Goal: Task Accomplishment & Management: Complete application form

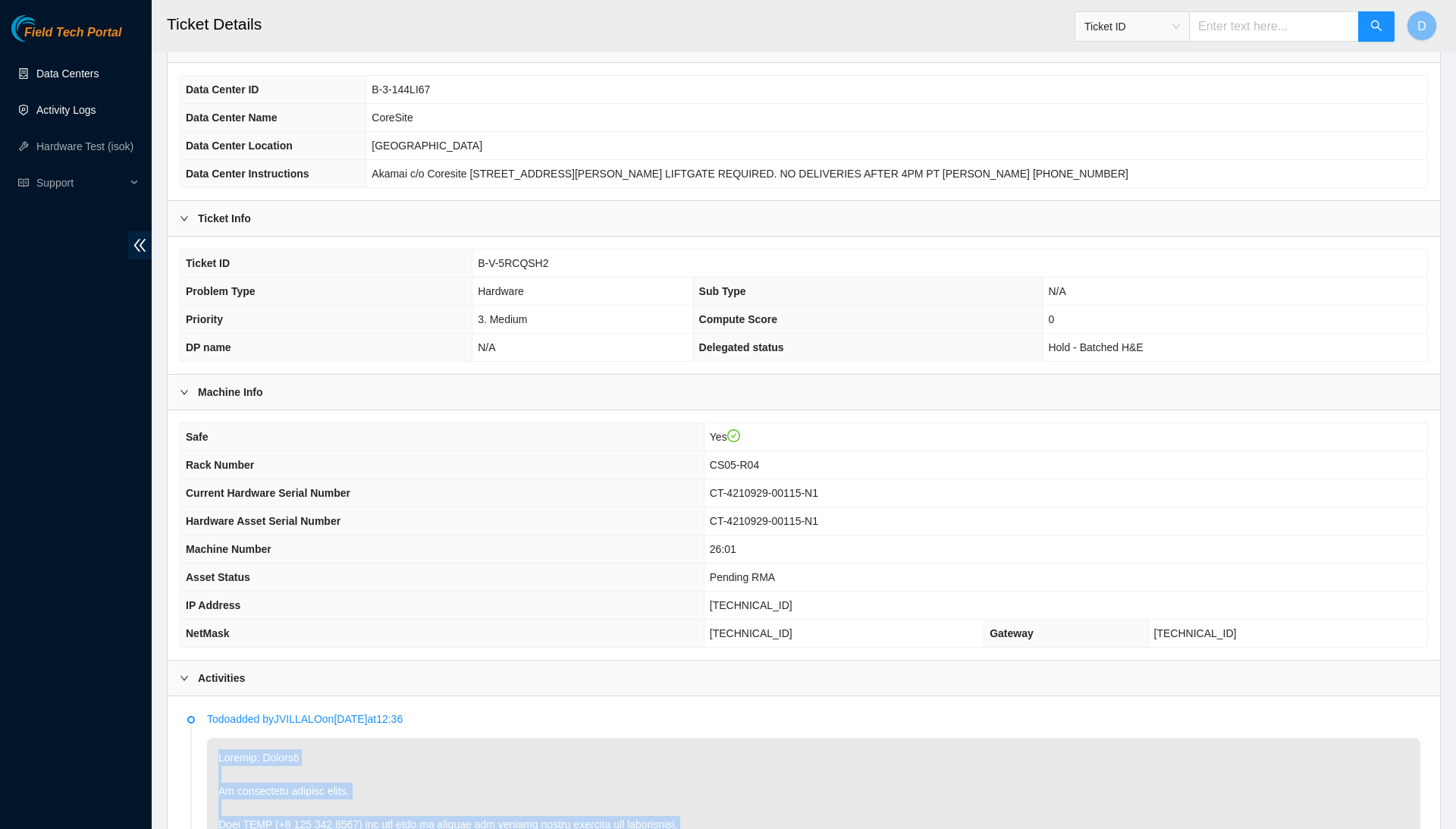
scroll to position [95, 0]
click at [96, 104] on link "Activity Logs" at bounding box center [66, 110] width 60 height 12
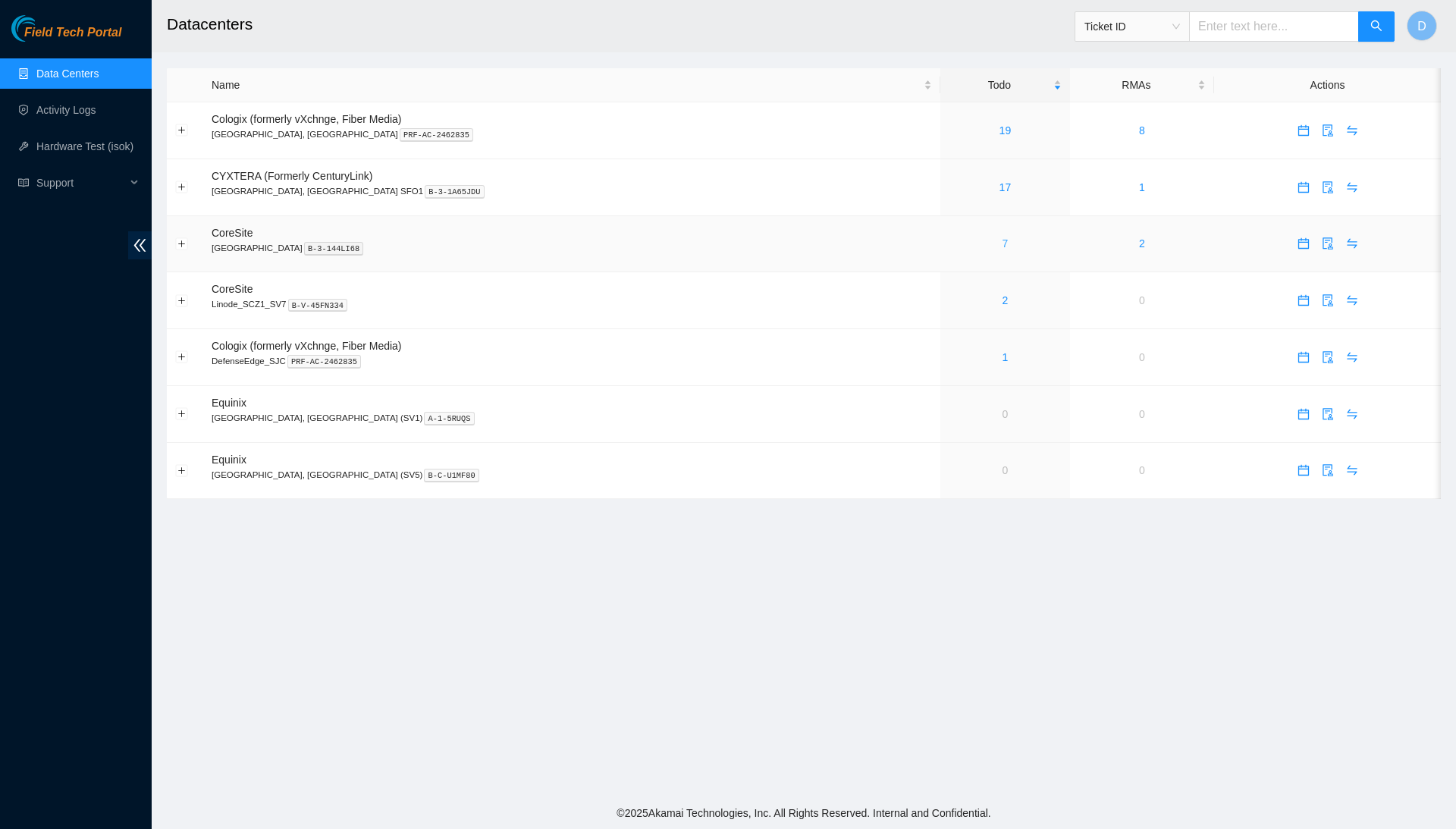
click at [1002, 247] on link "7" at bounding box center [1006, 243] width 6 height 12
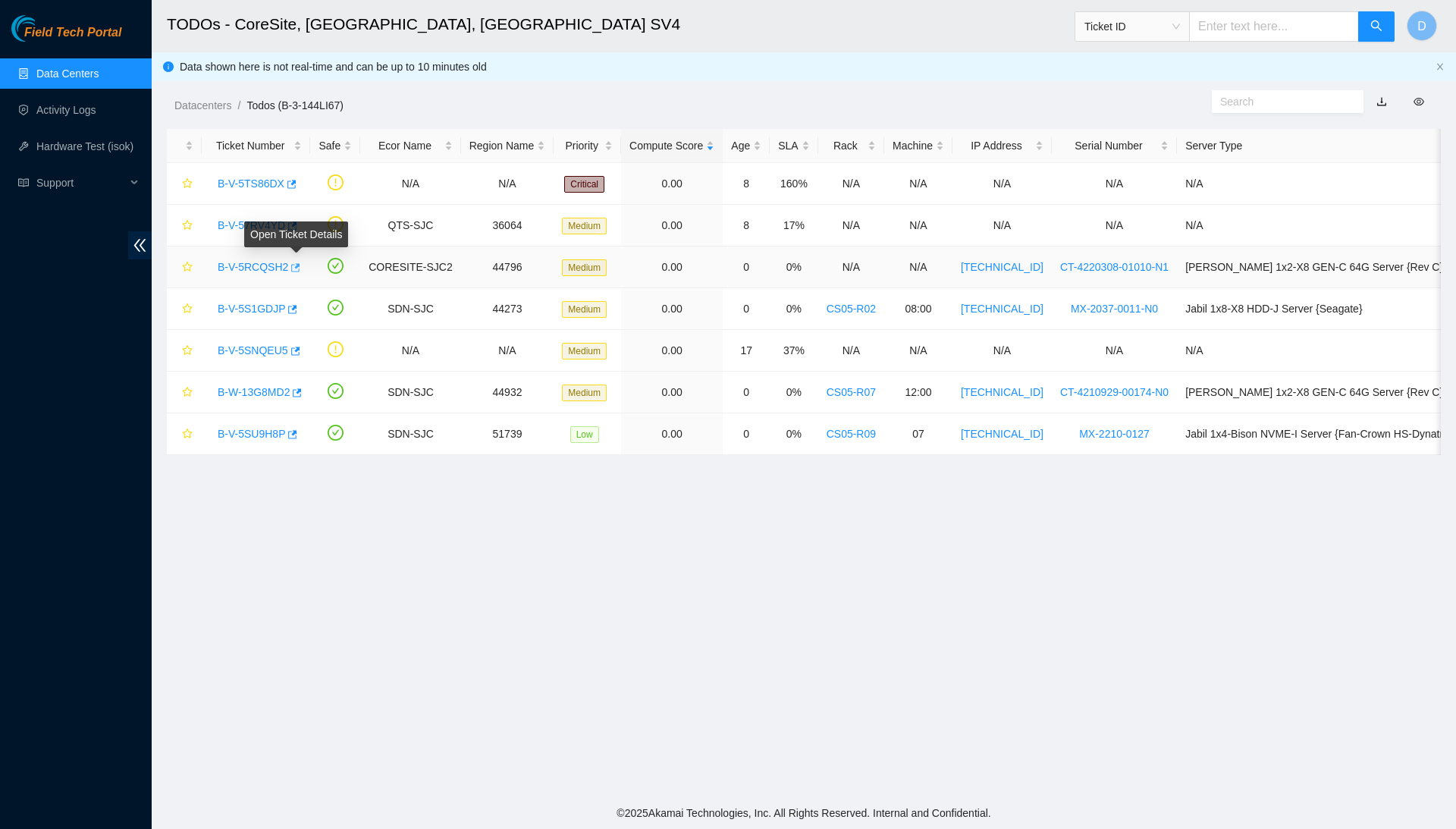
click at [300, 259] on button "button" at bounding box center [294, 267] width 12 height 24
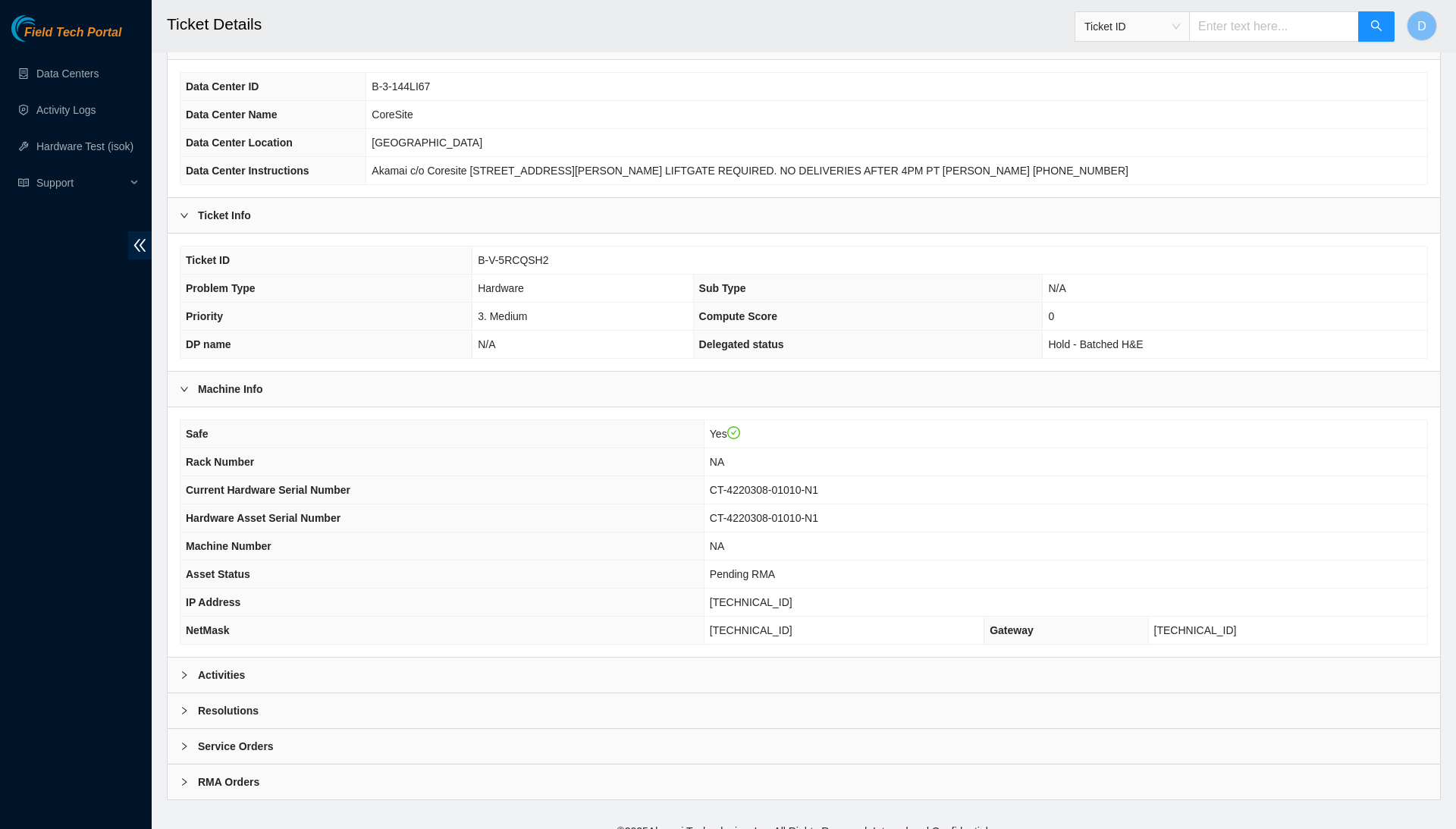
scroll to position [104, 0]
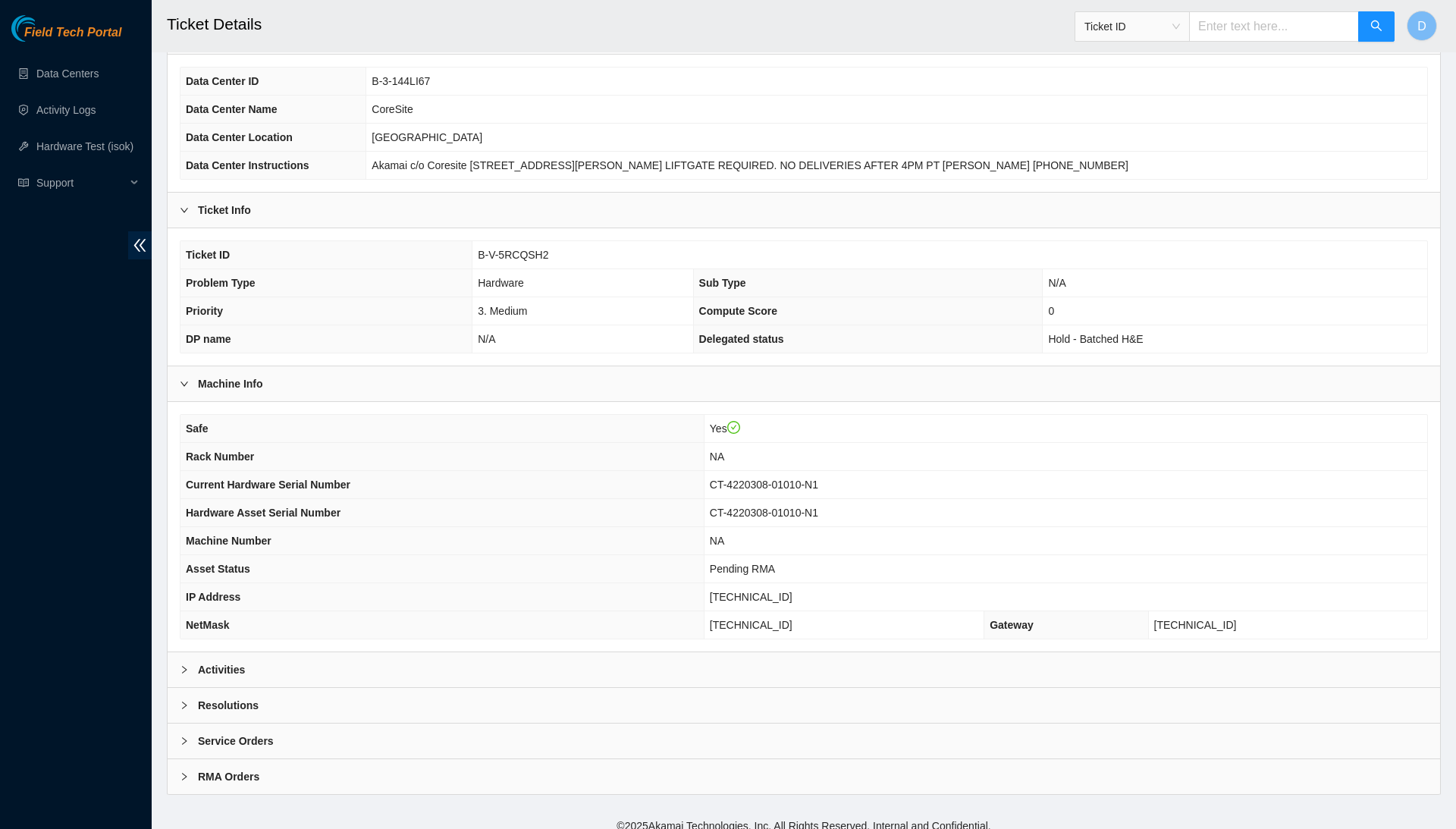
click at [535, 655] on div "Activities" at bounding box center [804, 670] width 1273 height 35
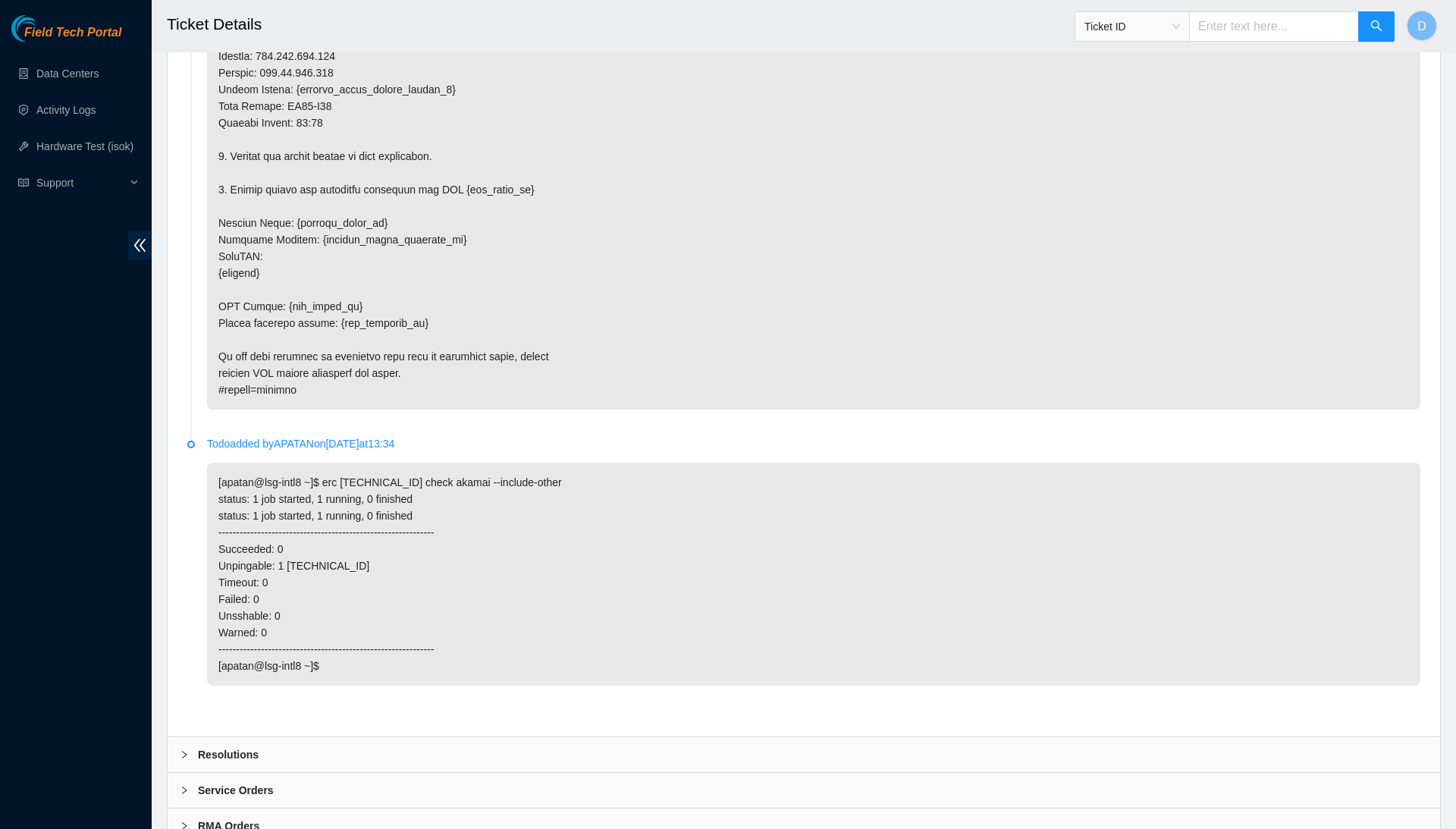
scroll to position [2267, 0]
click at [474, 738] on div "Resolutions" at bounding box center [804, 755] width 1273 height 35
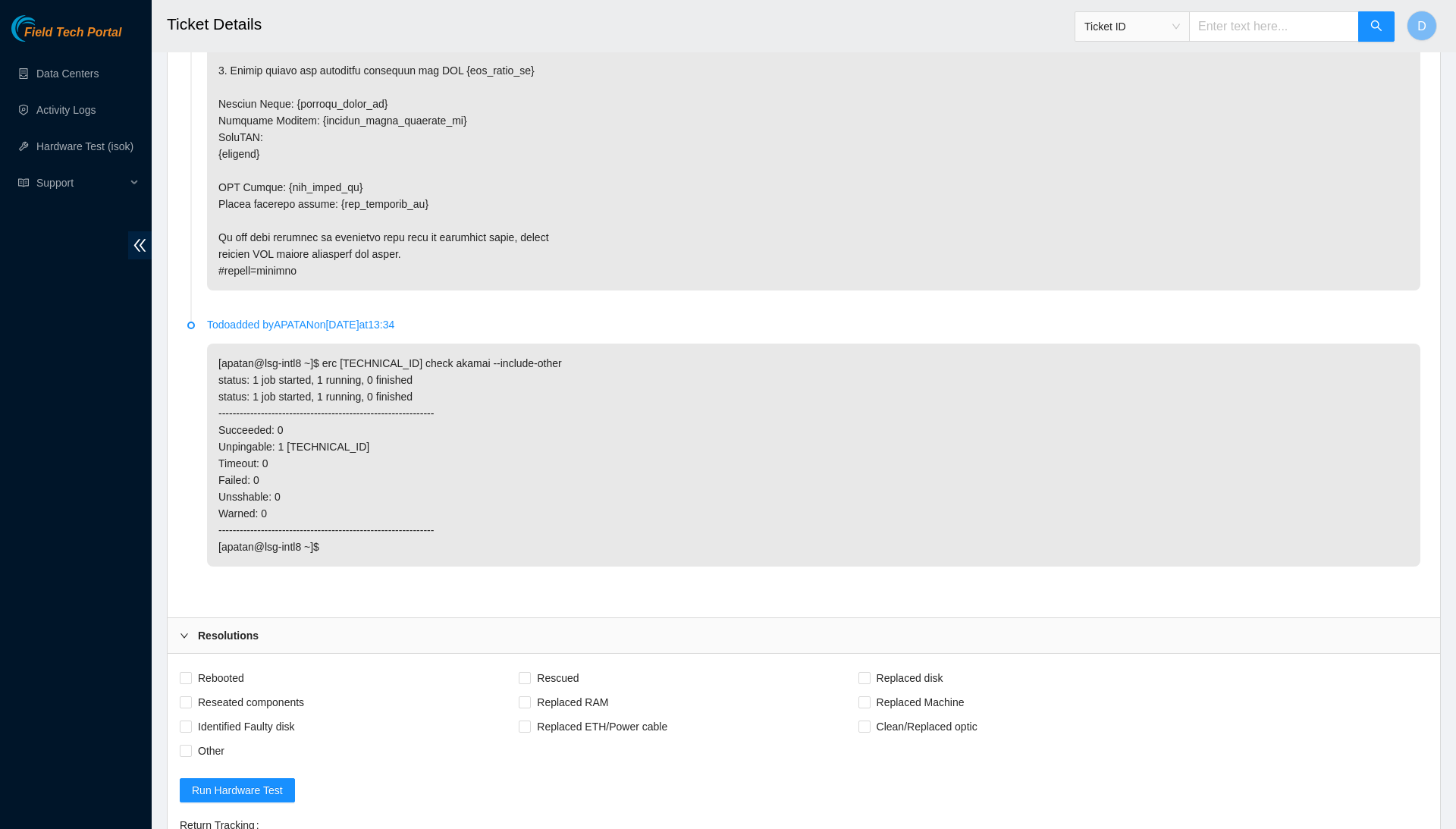
scroll to position [2404, 0]
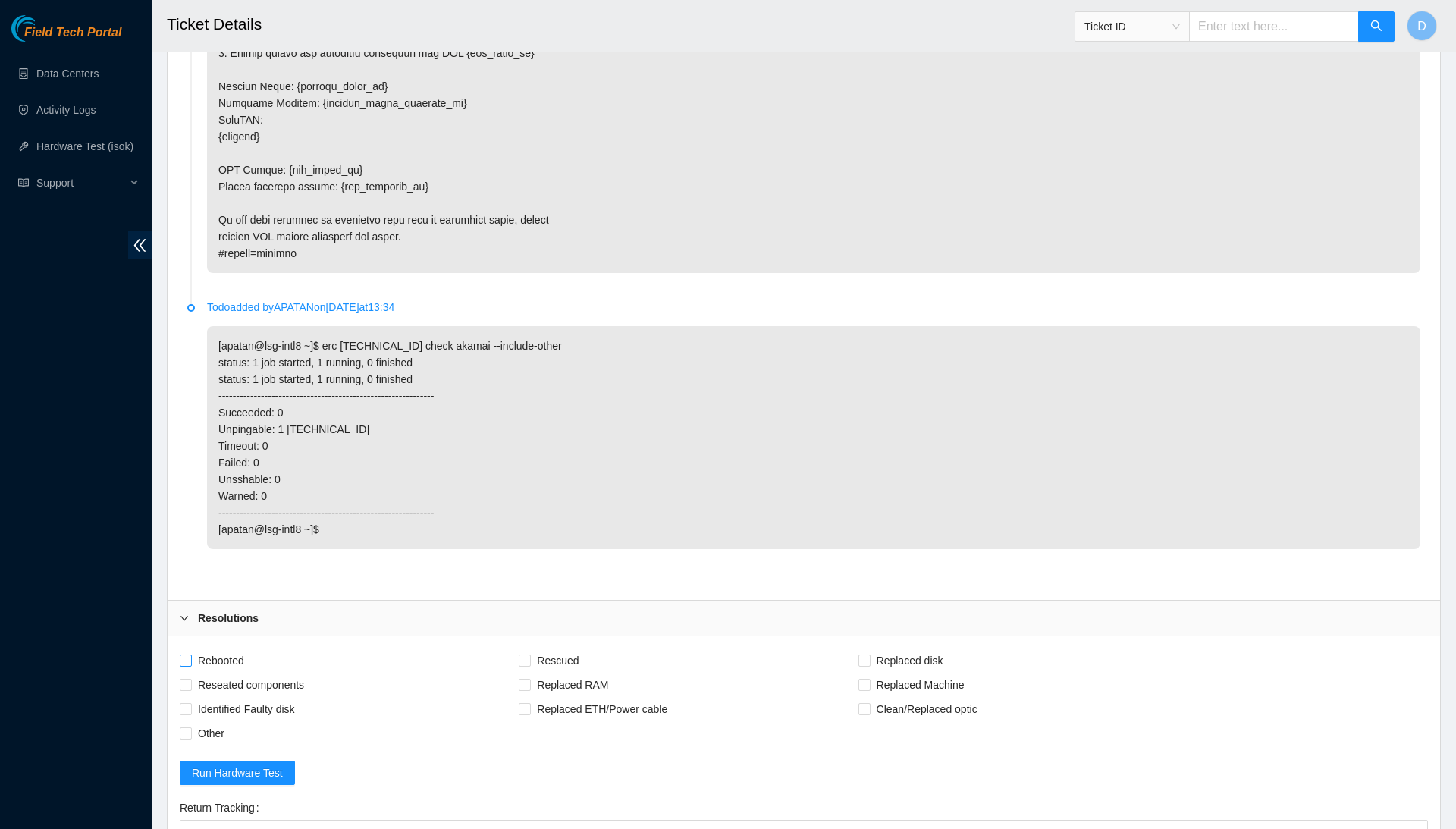
click at [227, 649] on span "Rebooted" at bounding box center [221, 661] width 58 height 24
click at [190, 655] on input "Rebooted" at bounding box center [185, 659] width 10 height 10
checkbox input "true"
click at [235, 673] on span "Reseated components" at bounding box center [251, 685] width 118 height 24
click at [190, 679] on input "Reseated components" at bounding box center [185, 683] width 10 height 10
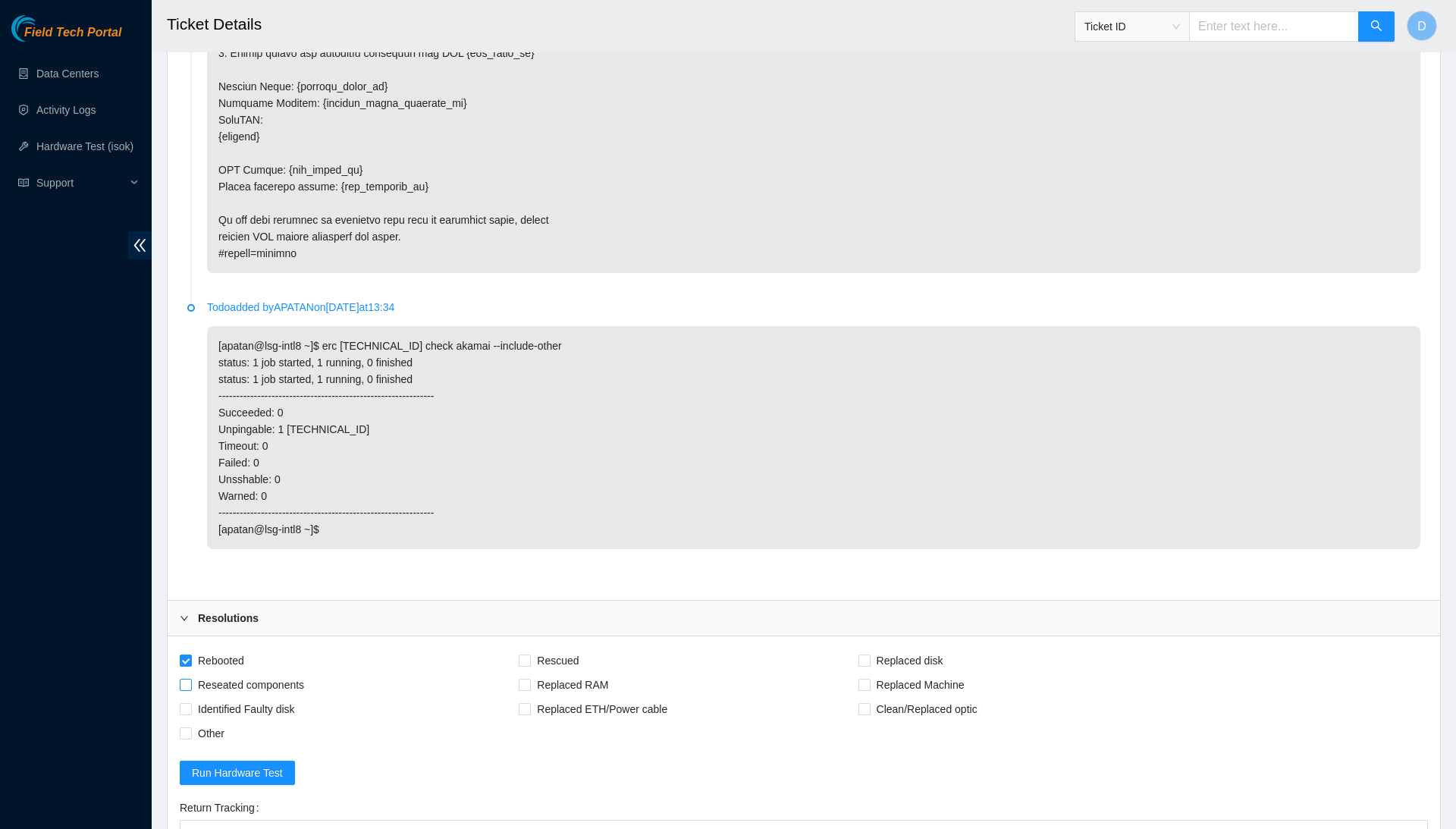
checkbox input "true"
click at [284, 697] on span "Identified Faulty disk" at bounding box center [246, 709] width 110 height 24
click at [190, 703] on input "Identified Faulty disk" at bounding box center [185, 708] width 10 height 10
click at [284, 697] on span "Identified Faulty disk" at bounding box center [246, 709] width 110 height 24
click at [190, 703] on input "Identified Faulty disk" at bounding box center [185, 708] width 10 height 10
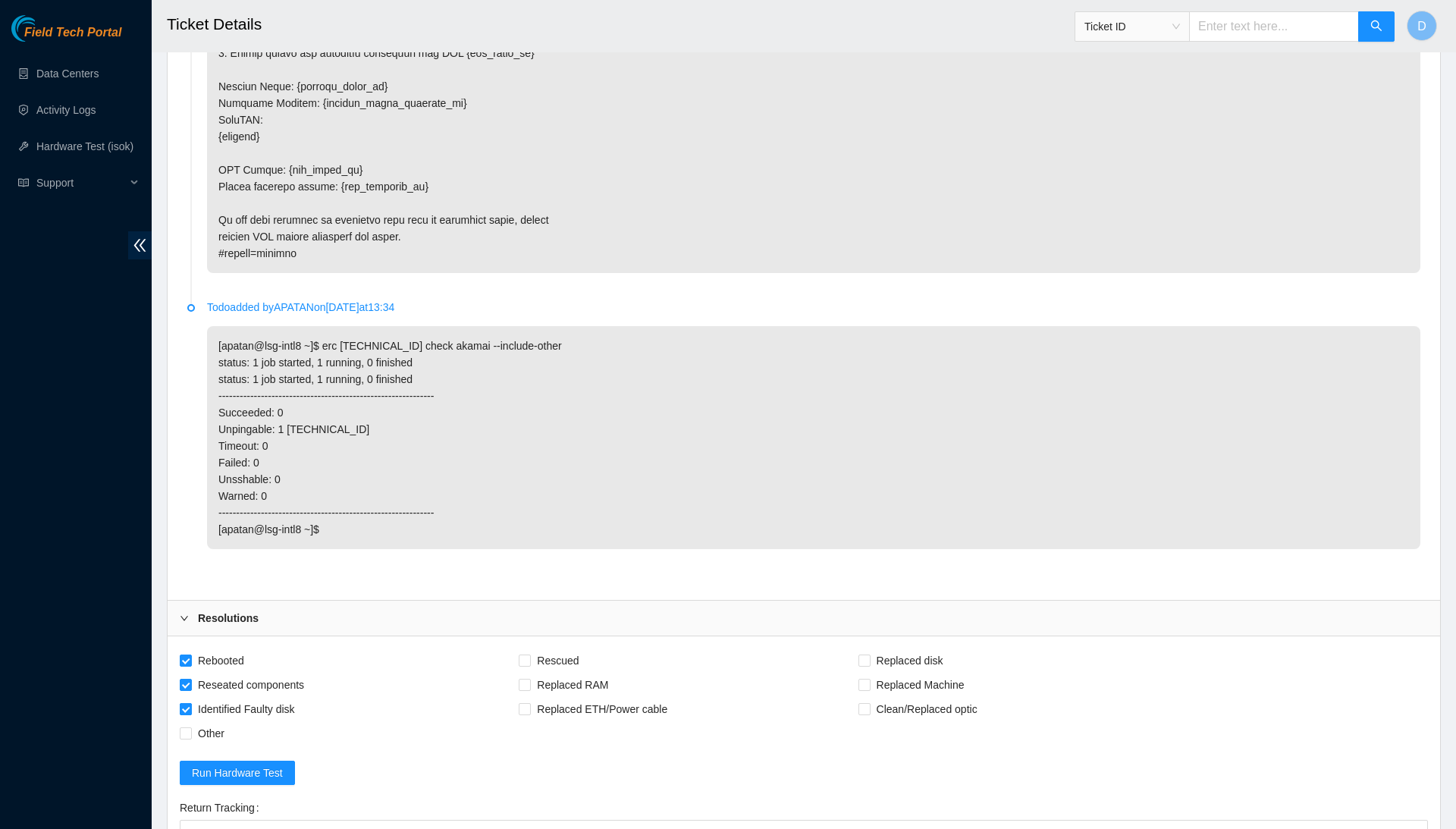
checkbox input "false"
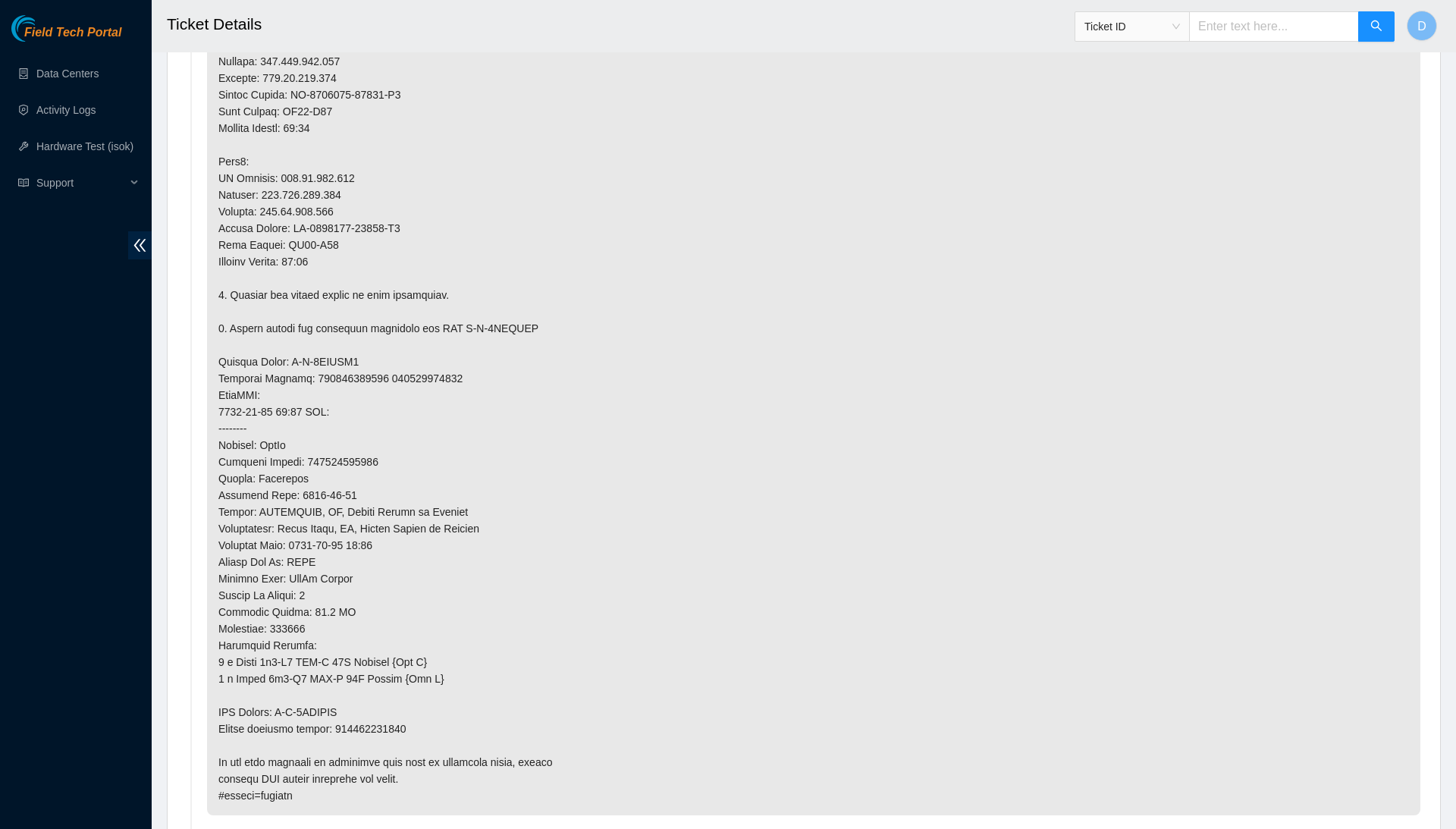
scroll to position [1017, 0]
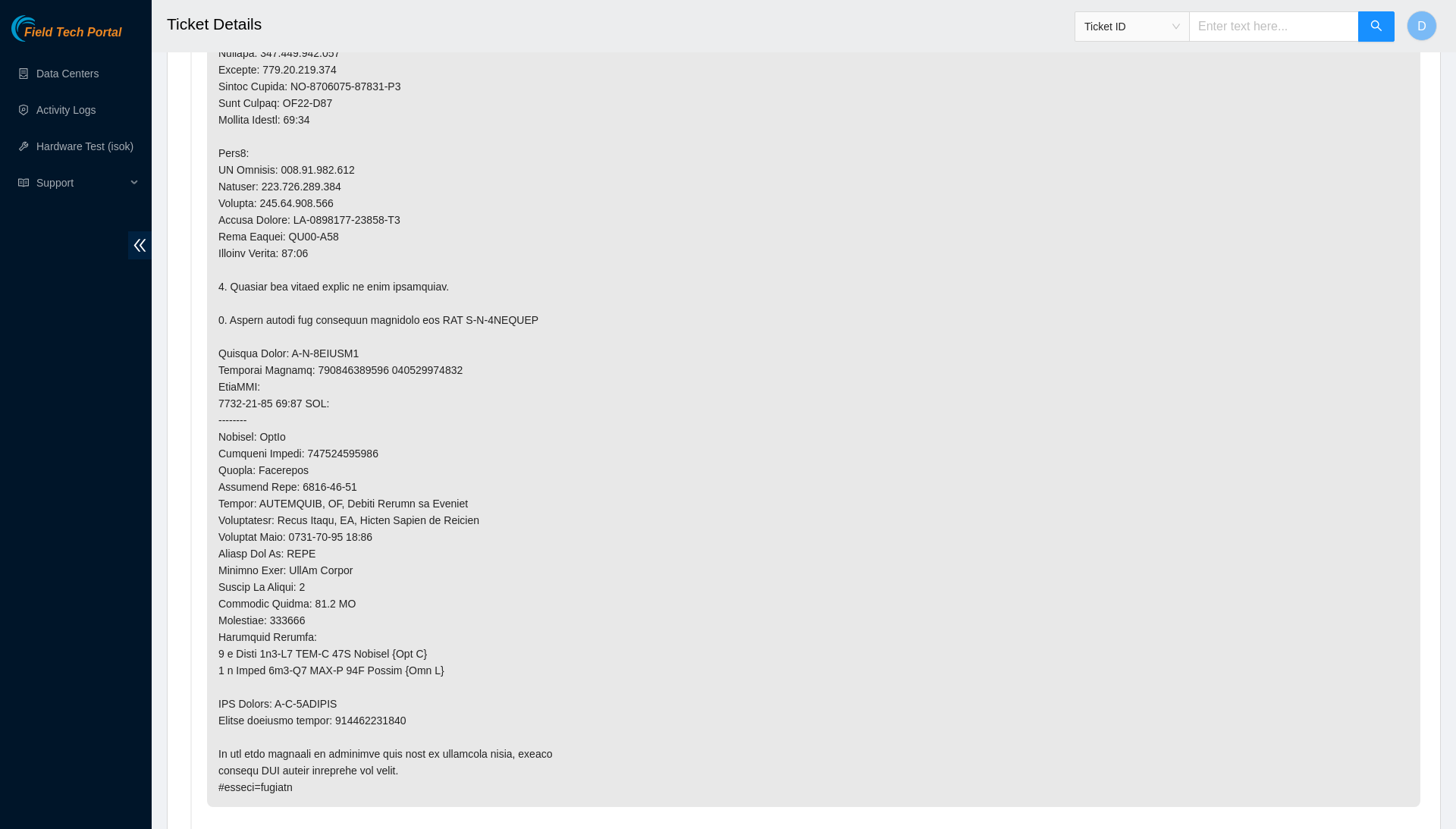
click at [394, 688] on p at bounding box center [814, 312] width 1214 height 991
copy p "417328422356"
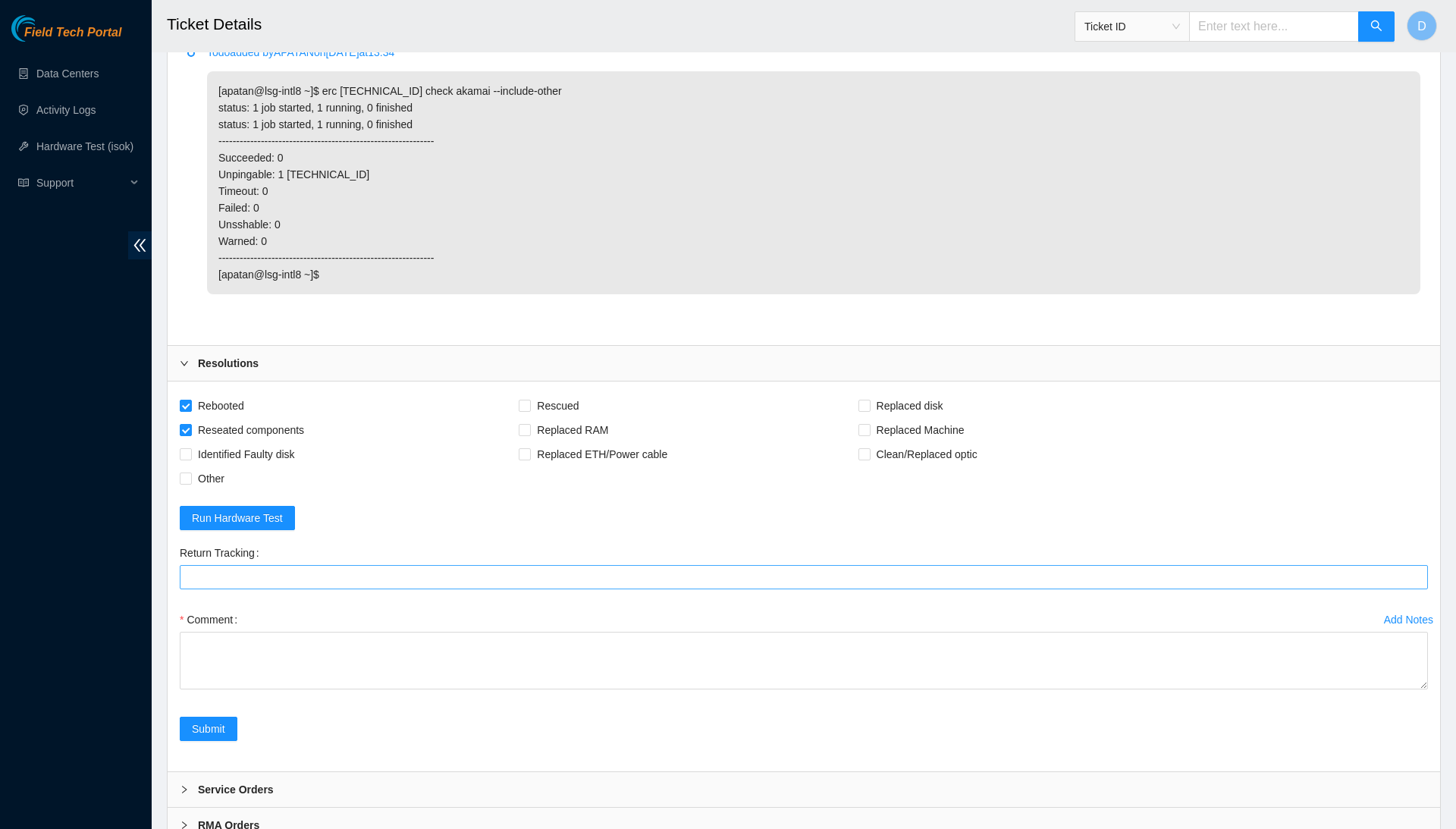
scroll to position [2658, 0]
click at [426, 566] on Tracking "Return Tracking" at bounding box center [804, 578] width 1248 height 24
paste Tracking "417328422356"
click at [1422, 828] on textarea "Comment" at bounding box center [804, 763] width 1248 height 261
type Tracking "417328422356"
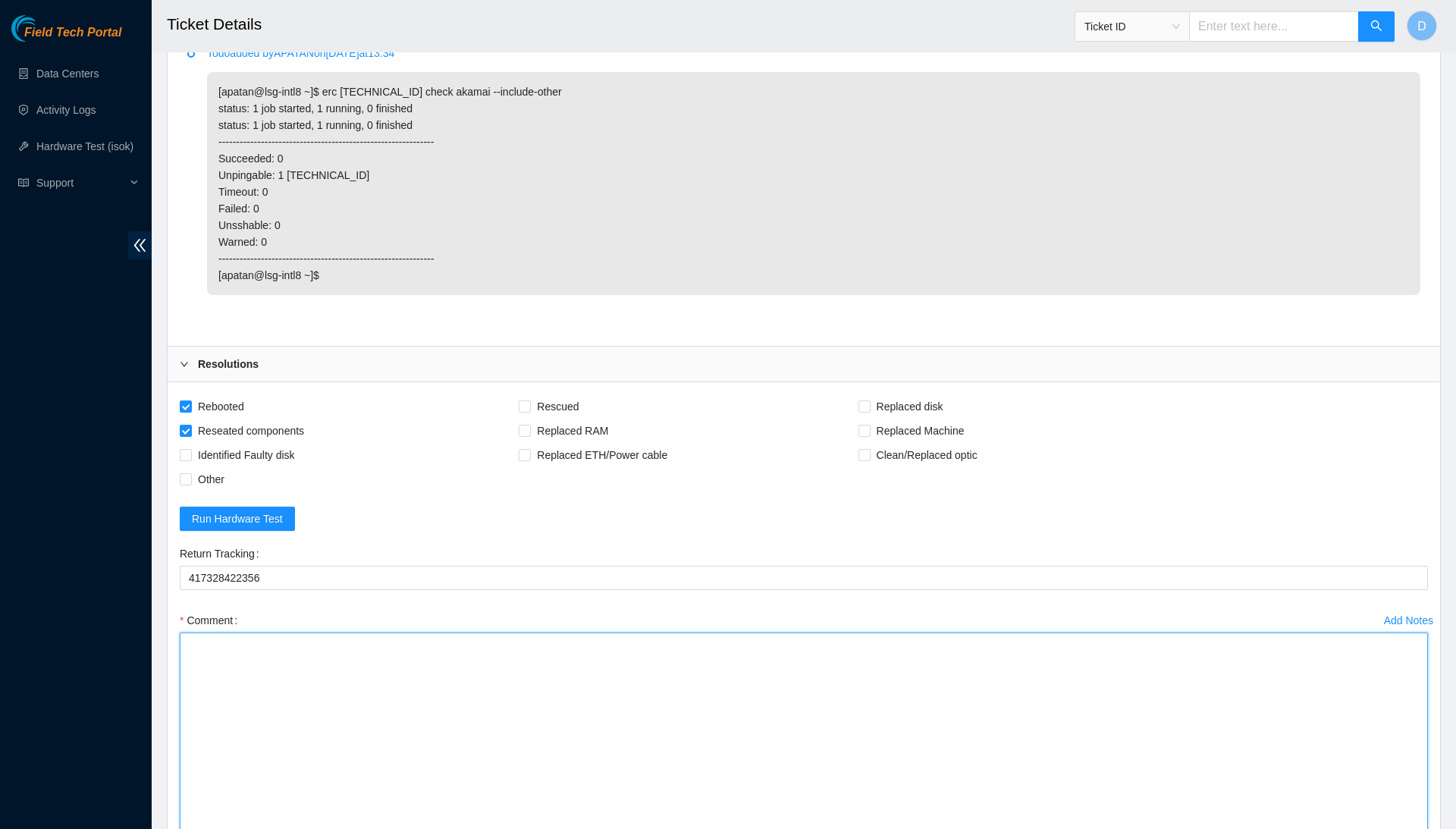
click at [1310, 692] on textarea "Comment" at bounding box center [804, 763] width 1248 height 261
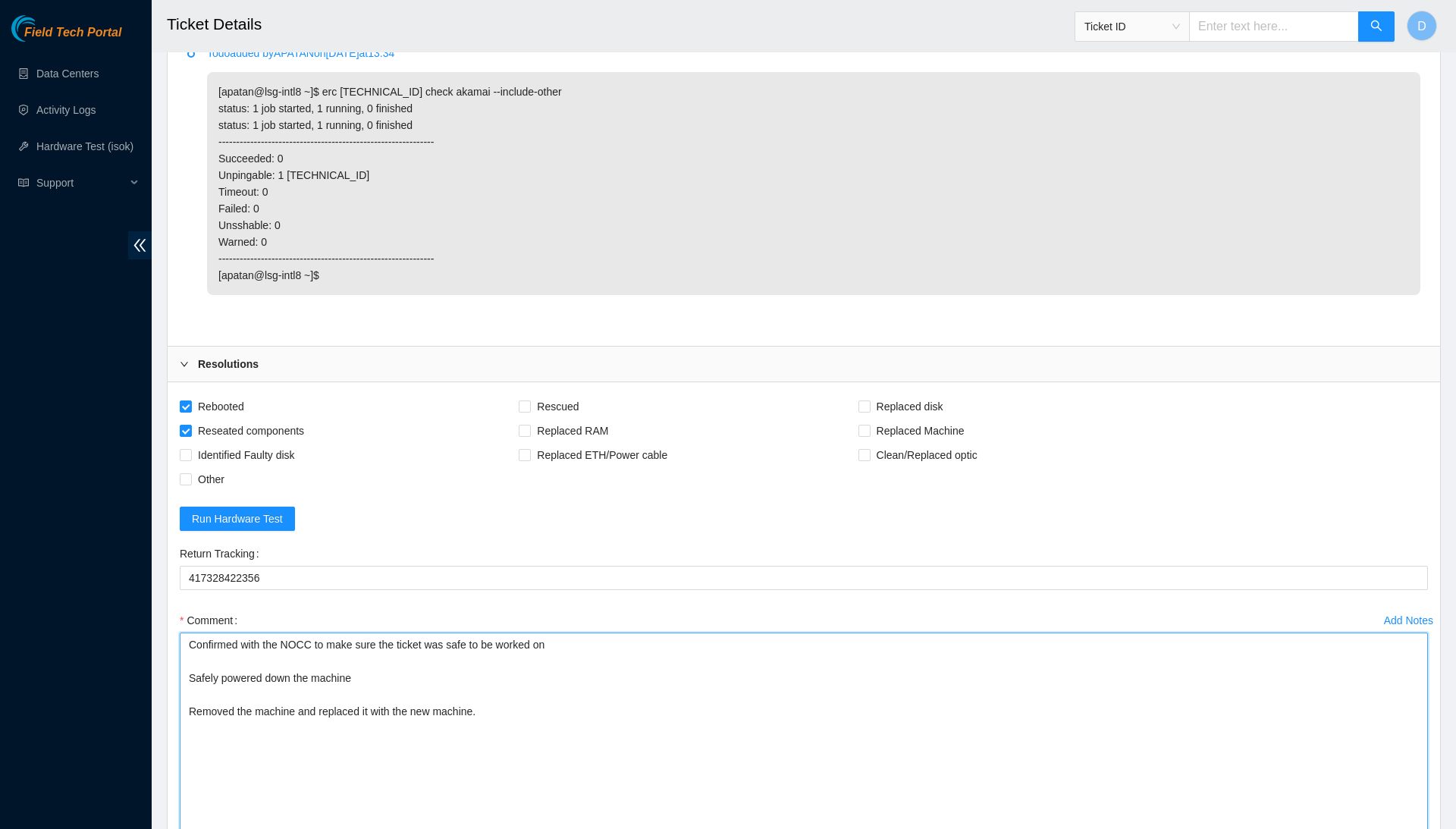
click at [549, 674] on textarea "Confirmed with the NOCC to make sure the ticket was safe to be worked on Safely…" at bounding box center [804, 763] width 1248 height 261
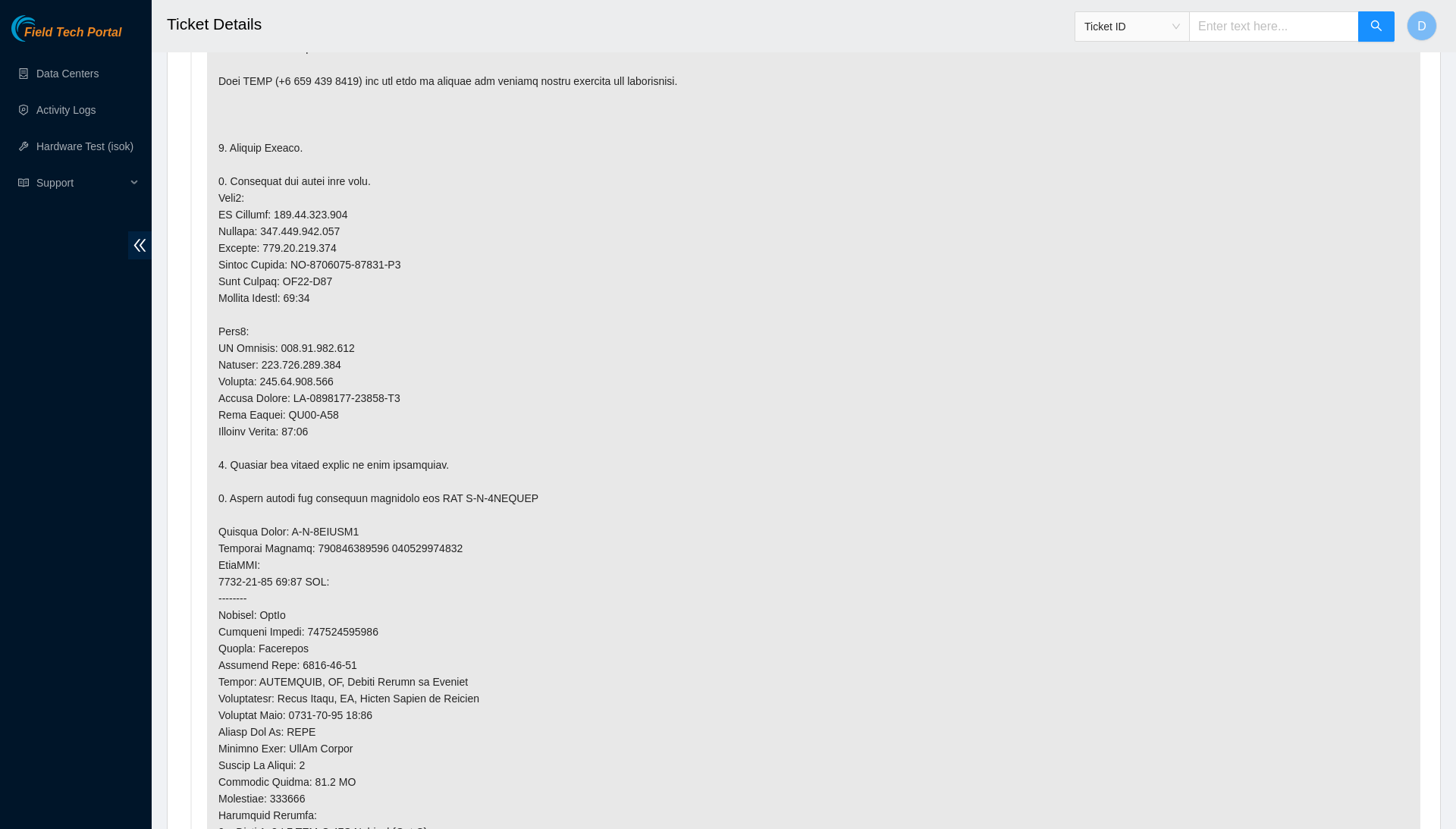
scroll to position [838, 0]
drag, startPoint x: 296, startPoint y: 252, endPoint x: 438, endPoint y: 253, distance: 142.0
click at [438, 253] on p at bounding box center [814, 491] width 1214 height 991
copy p "CT-4220308-01010-N0"
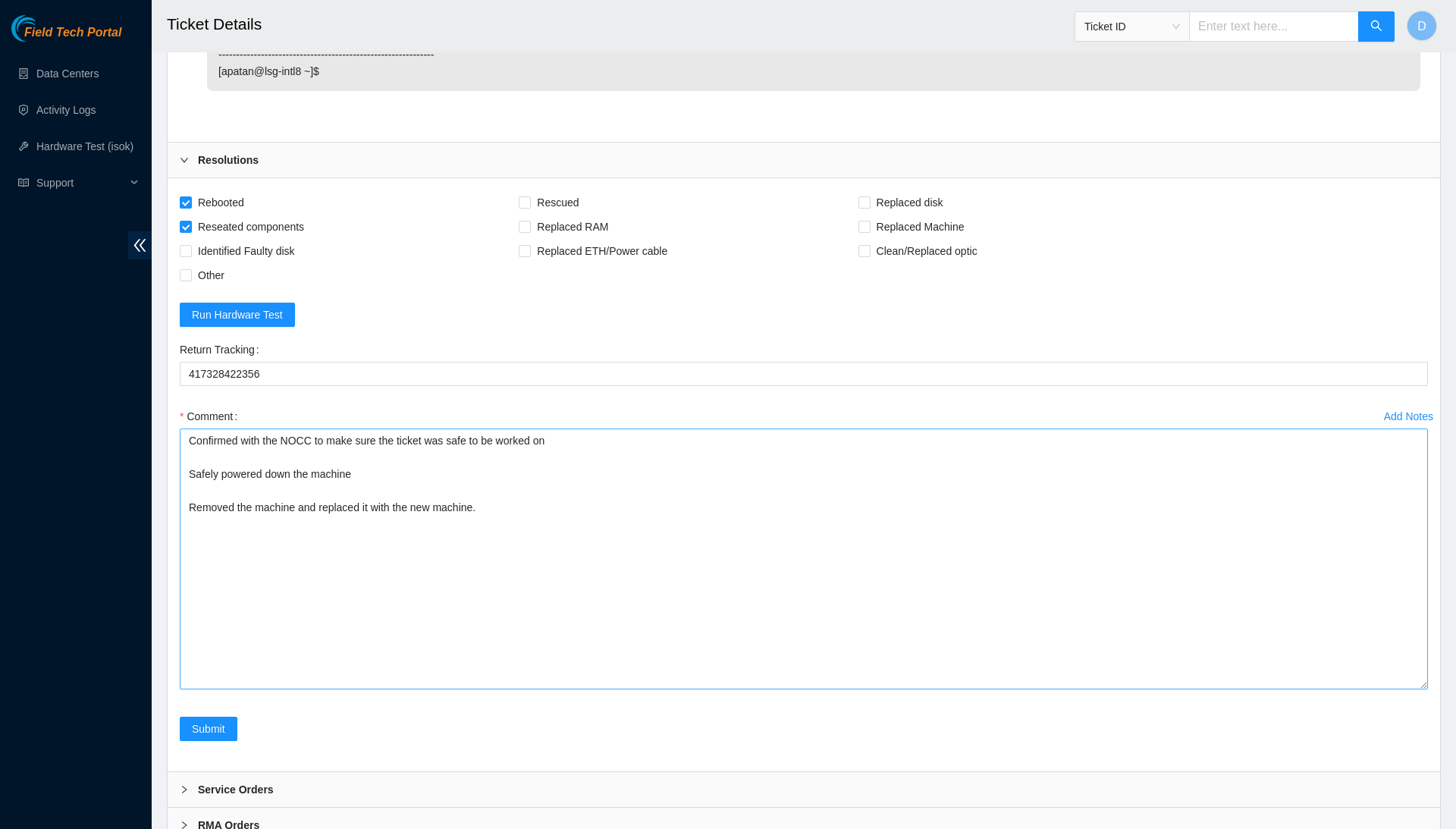
scroll to position [2861, 0]
click at [408, 490] on textarea "Confirmed with the NOCC to make sure the ticket was safe to be worked on Safely…" at bounding box center [804, 560] width 1248 height 261
paste textarea "CT-4220308-01010-N0"
click at [419, 475] on textarea "Confirmed with the NOCC to make sure the ticket was safe to be worked on Safely…" at bounding box center [804, 560] width 1248 height 261
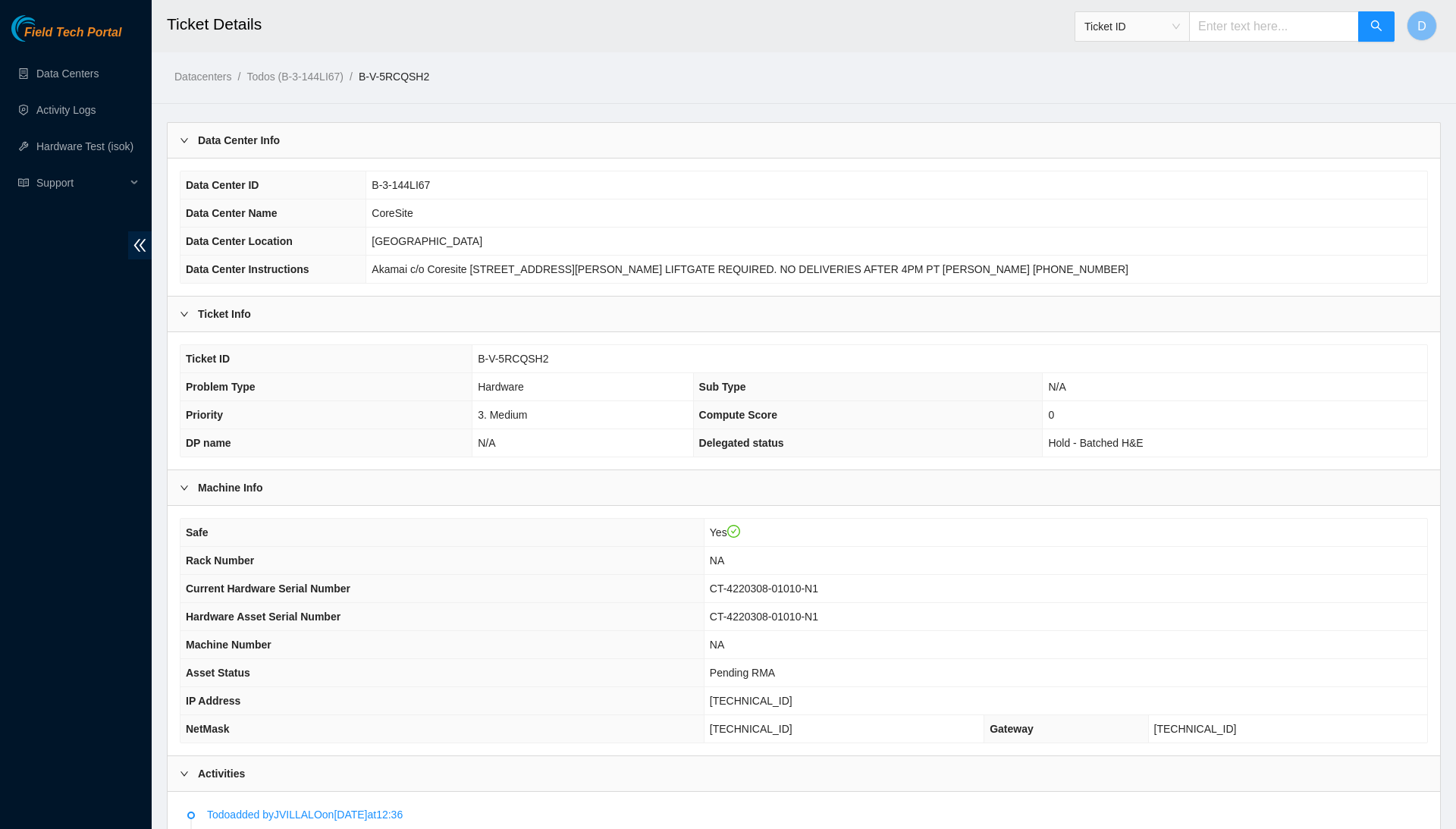
scroll to position [0, 0]
click at [784, 583] on span "CT-4220308-01010-N1" at bounding box center [764, 588] width 109 height 12
copy span "CT-4220308-01010-N1"
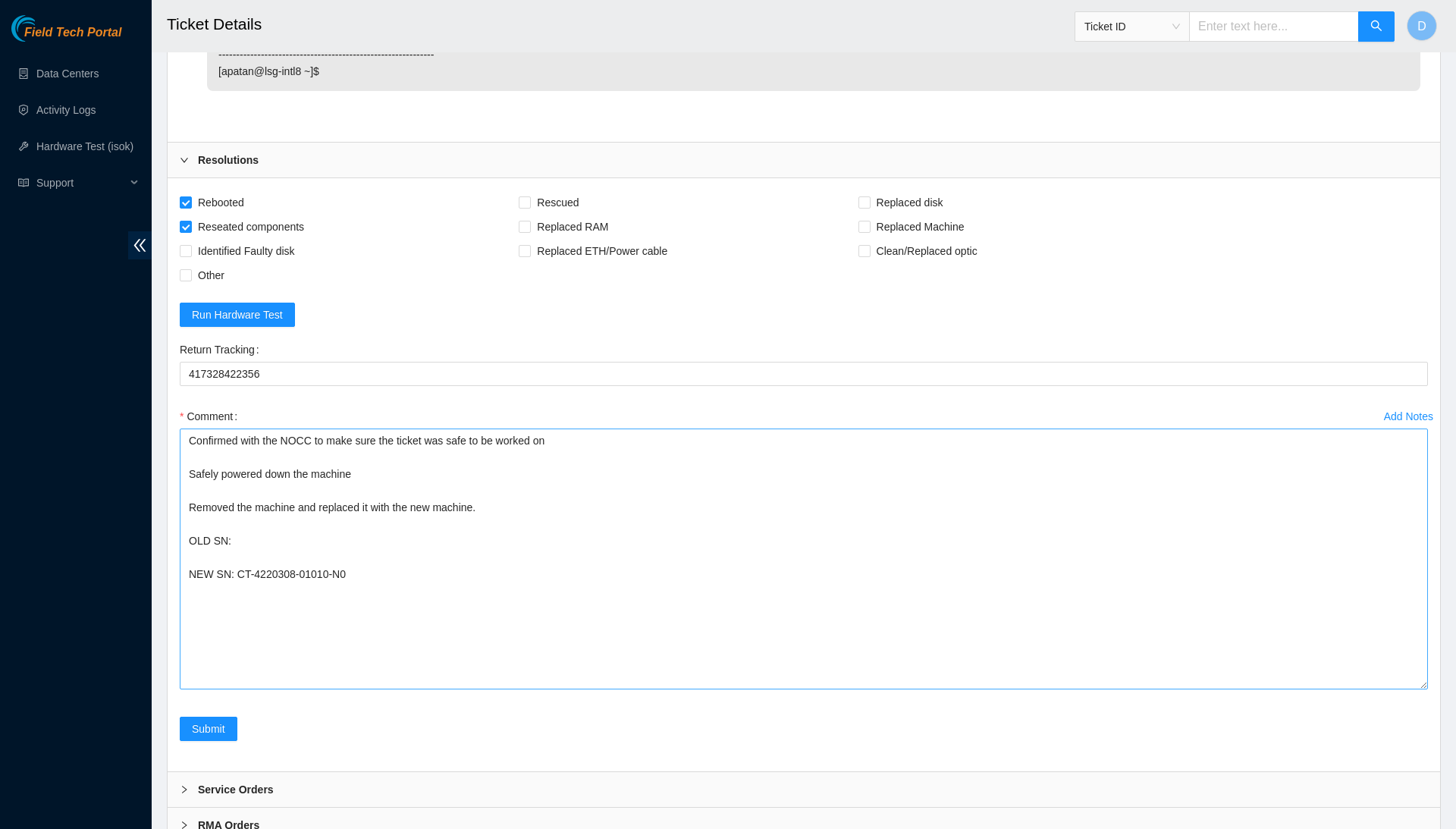
scroll to position [2861, 0]
click at [602, 547] on textarea "Confirmed with the NOCC to make sure the ticket was safe to be worked on Safely…" at bounding box center [804, 560] width 1248 height 261
click at [589, 487] on textarea "Confirmed with the NOCC to make sure the ticket was safe to be worked on Safely…" at bounding box center [804, 560] width 1248 height 261
click at [591, 474] on textarea "Confirmed with the NOCC to make sure the ticket was safe to be worked on Safely…" at bounding box center [804, 560] width 1248 height 261
paste textarea "CT-4220308-01010-N1"
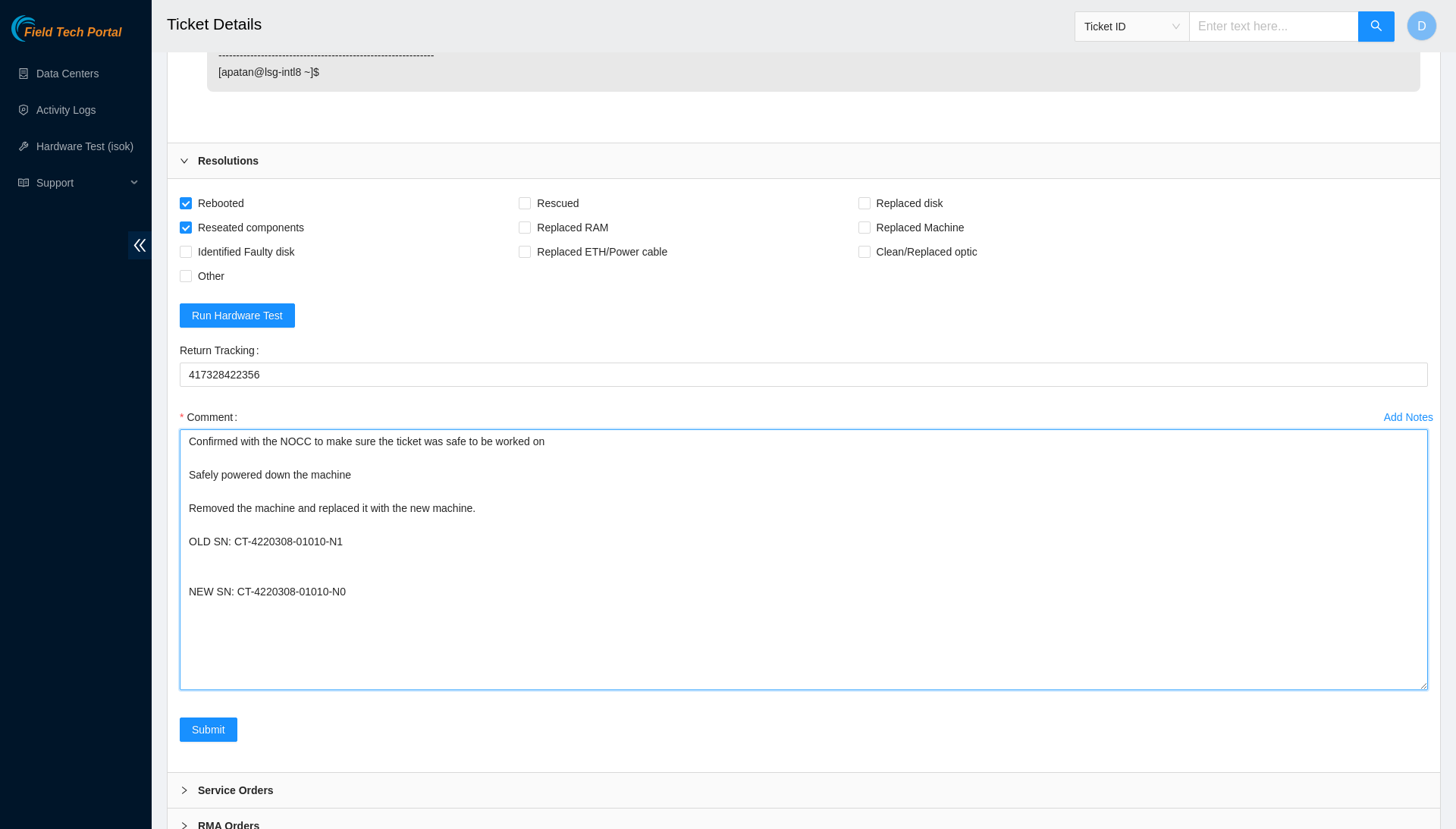
click at [370, 474] on textarea "Confirmed with the NOCC to make sure the ticket was safe to be worked on Safely…" at bounding box center [804, 560] width 1248 height 261
click at [369, 493] on textarea "Confirmed with the NOCC to make sure the ticket was safe to be worked on Safely…" at bounding box center [804, 560] width 1248 height 261
click at [386, 516] on textarea "Confirmed with the NOCC to make sure the ticket was safe to be worked on Safely…" at bounding box center [804, 560] width 1248 height 261
paste textarea "184.85.232.183 : passed: ok N/A 184.85.232.182 : failed: disk: disk - Missing d…"
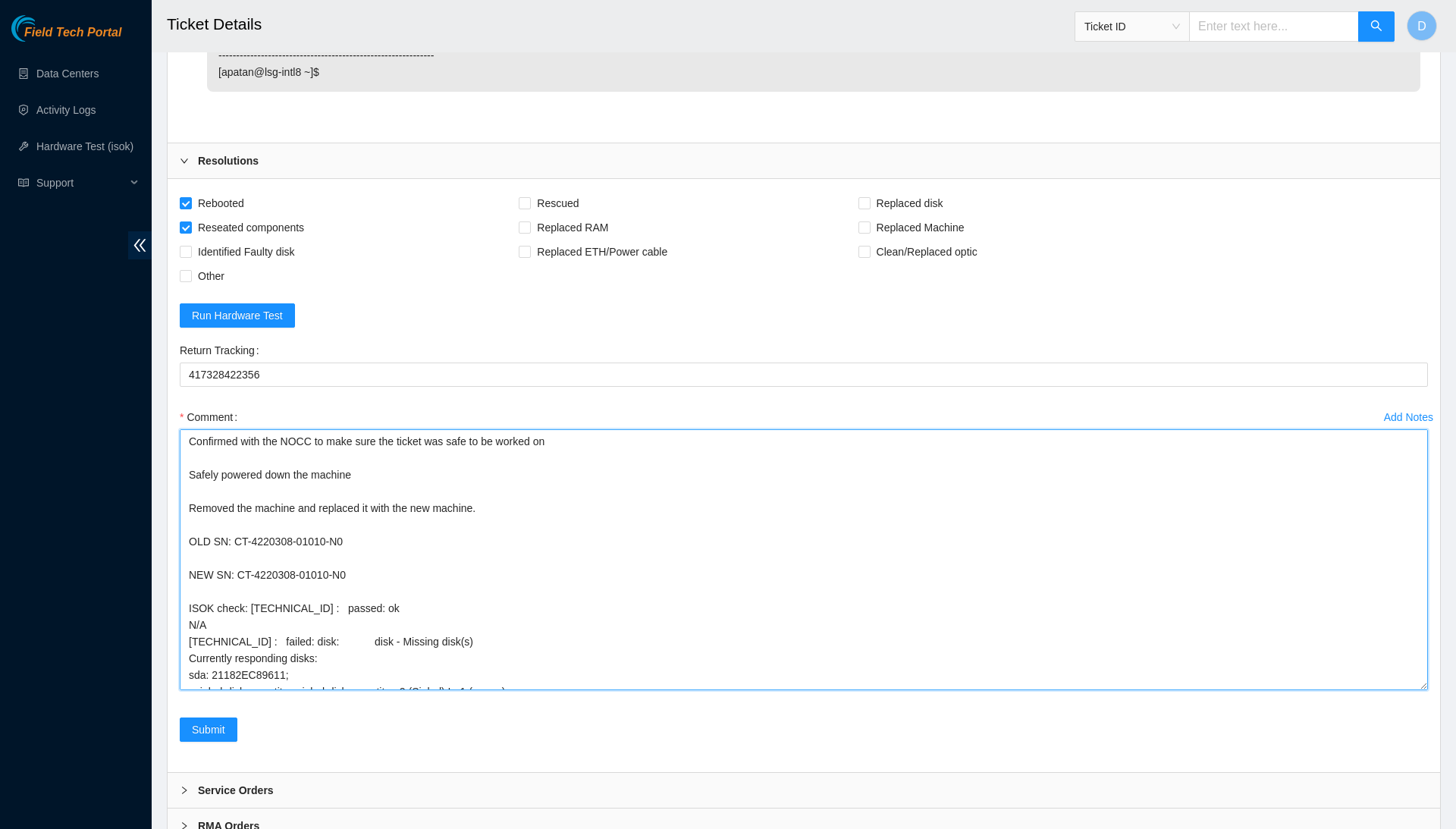
scroll to position [2, 0]
click at [254, 539] on textarea "Confirmed with the NOCC to make sure the ticket was safe to be worked on Safely…" at bounding box center [804, 560] width 1248 height 261
click at [253, 571] on textarea "Confirmed with the NOCC to make sure the ticket was safe to be worked on Safely…" at bounding box center [804, 560] width 1248 height 261
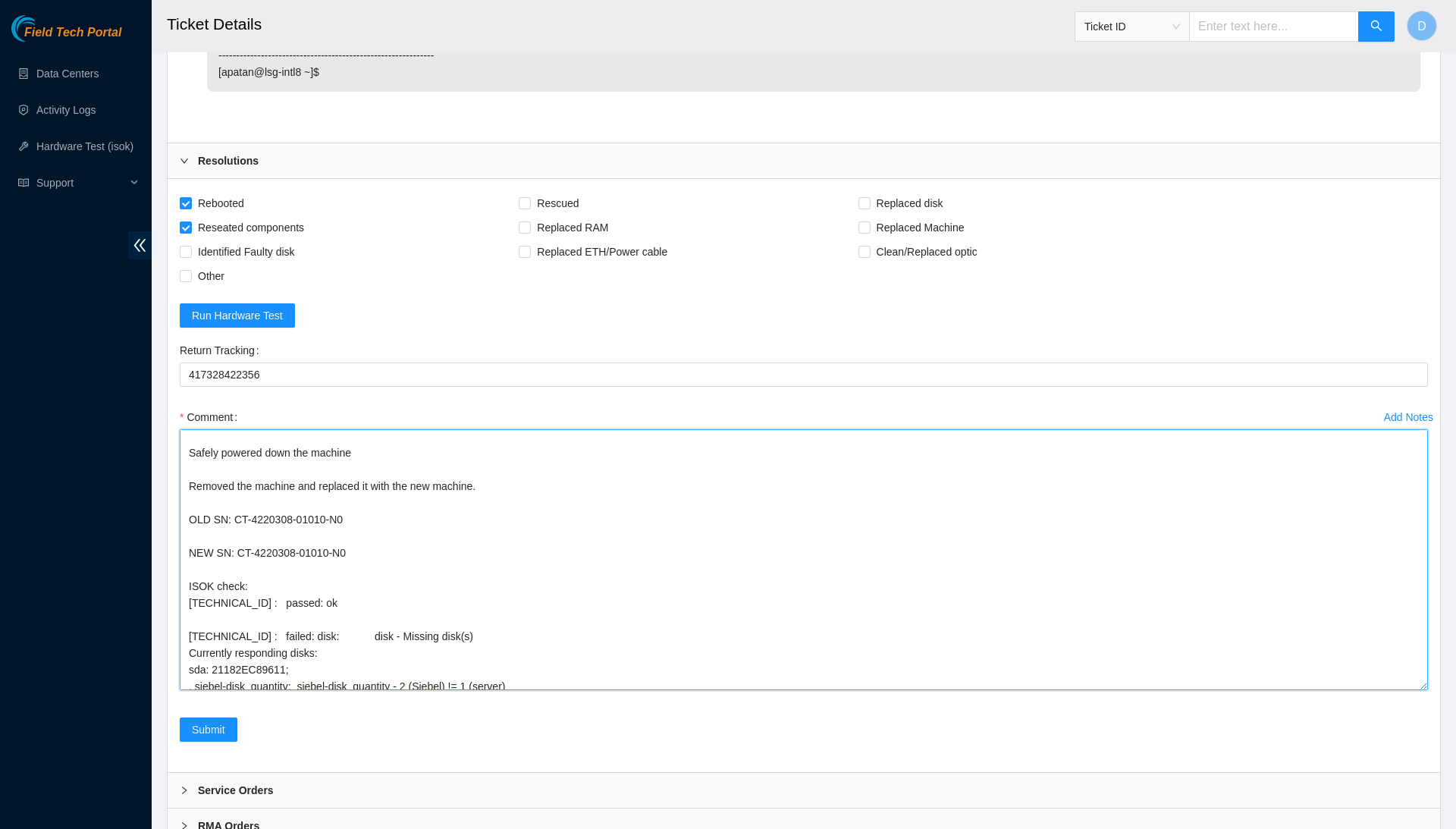
click at [605, 625] on textarea "Confirmed with the NOCC to make sure the ticket was safe to be worked on Safely…" at bounding box center [804, 560] width 1248 height 261
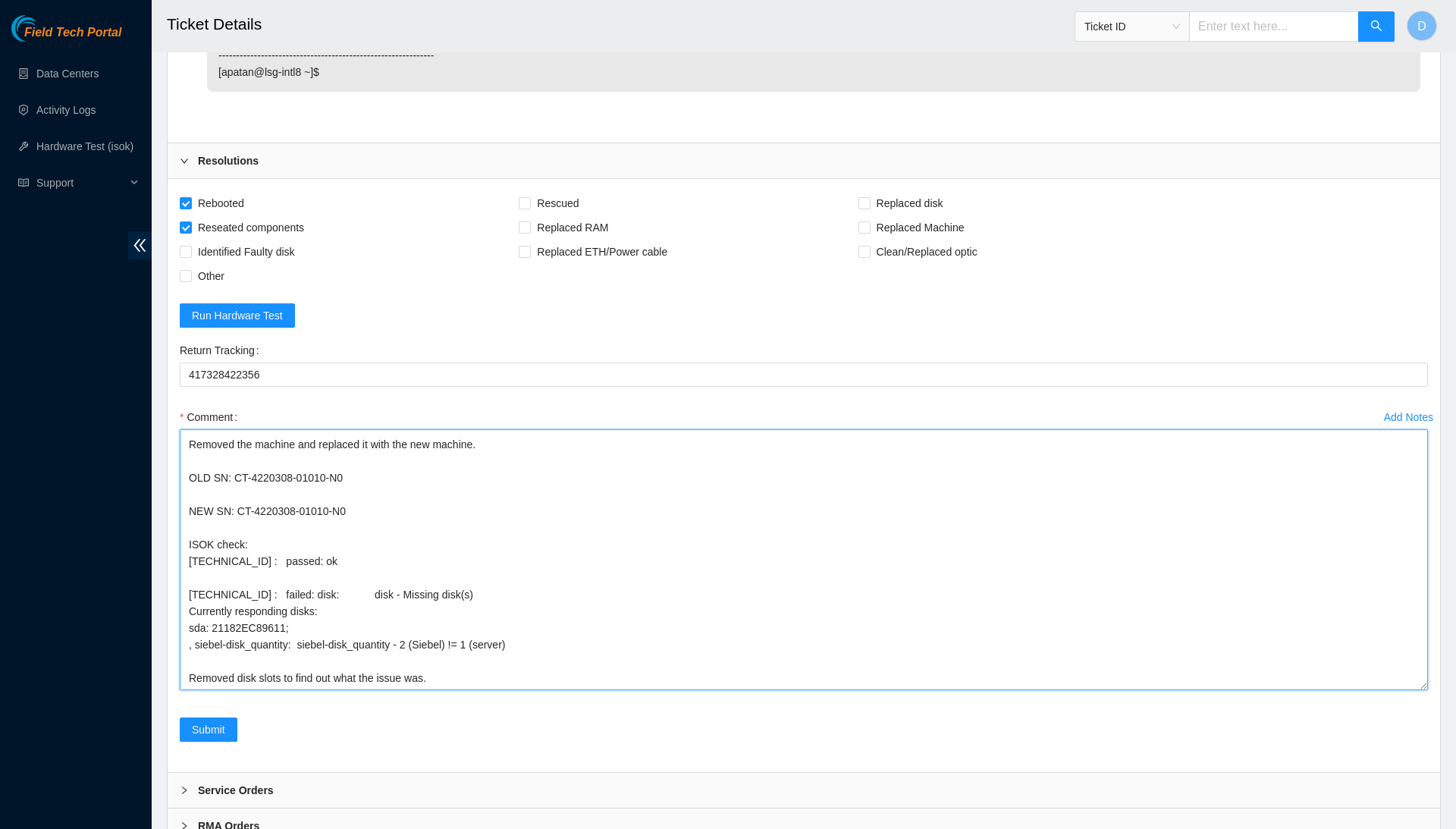
scroll to position [82, 0]
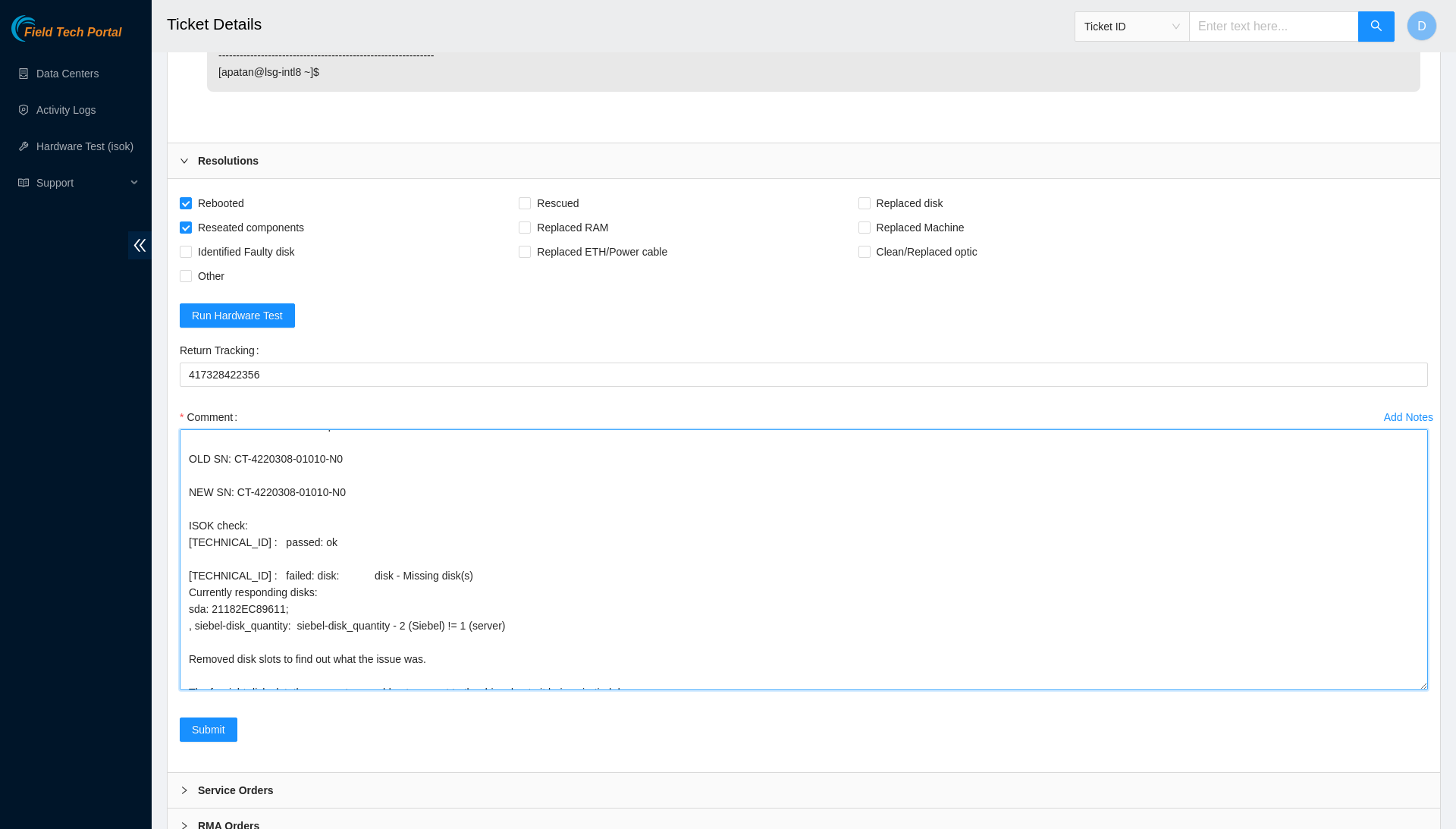
click at [728, 610] on textarea "Confirmed with the NOCC to make sure the ticket was safe to be worked on Safely…" at bounding box center [804, 560] width 1248 height 261
click at [726, 625] on textarea "Confirmed with the NOCC to make sure the ticket was safe to be worked on Safely…" at bounding box center [804, 560] width 1248 height 261
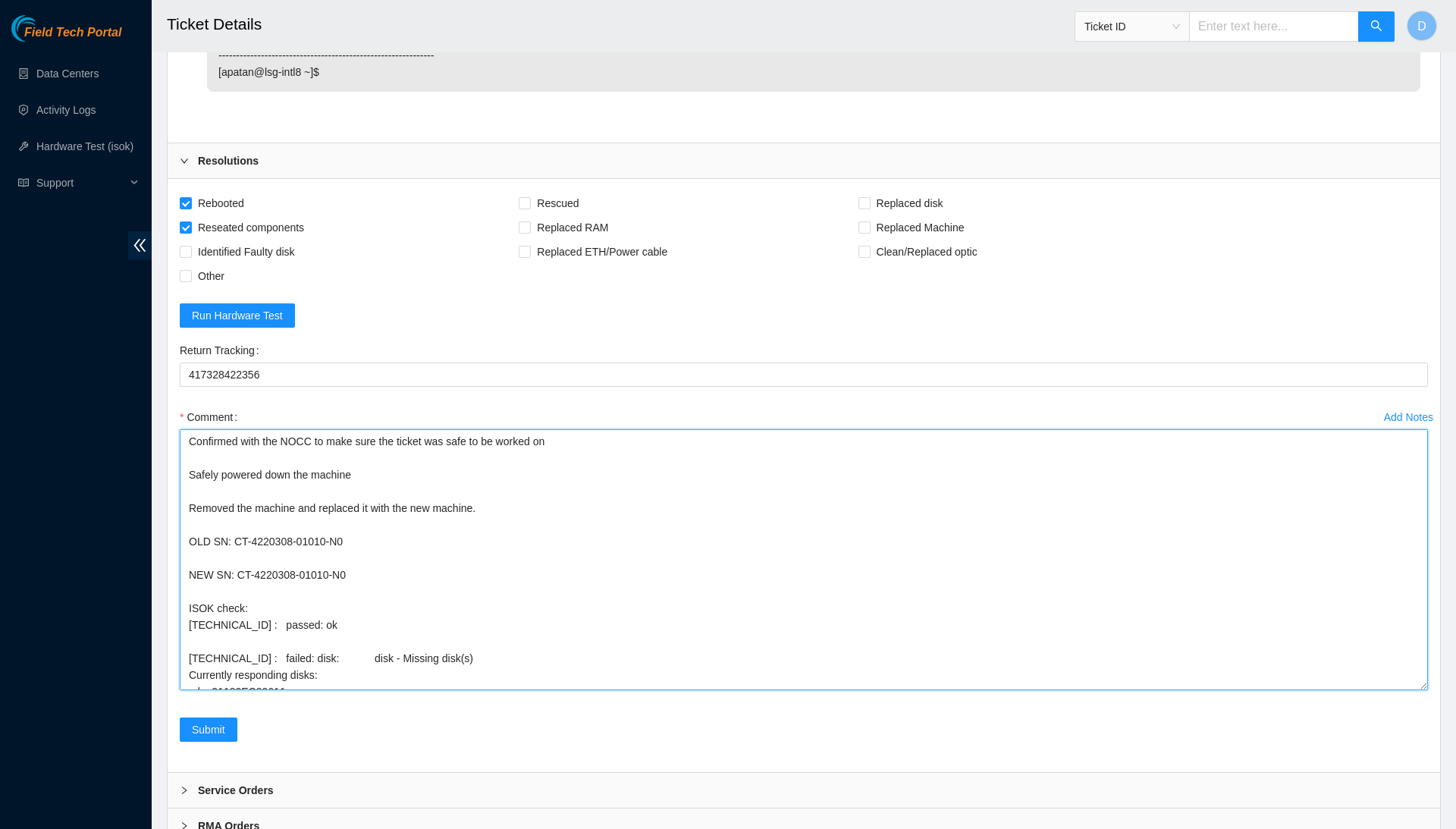
scroll to position [0, 0]
click at [658, 516] on textarea "Confirmed with the NOCC to make sure the ticket was safe to be worked on Safely…" at bounding box center [804, 560] width 1248 height 261
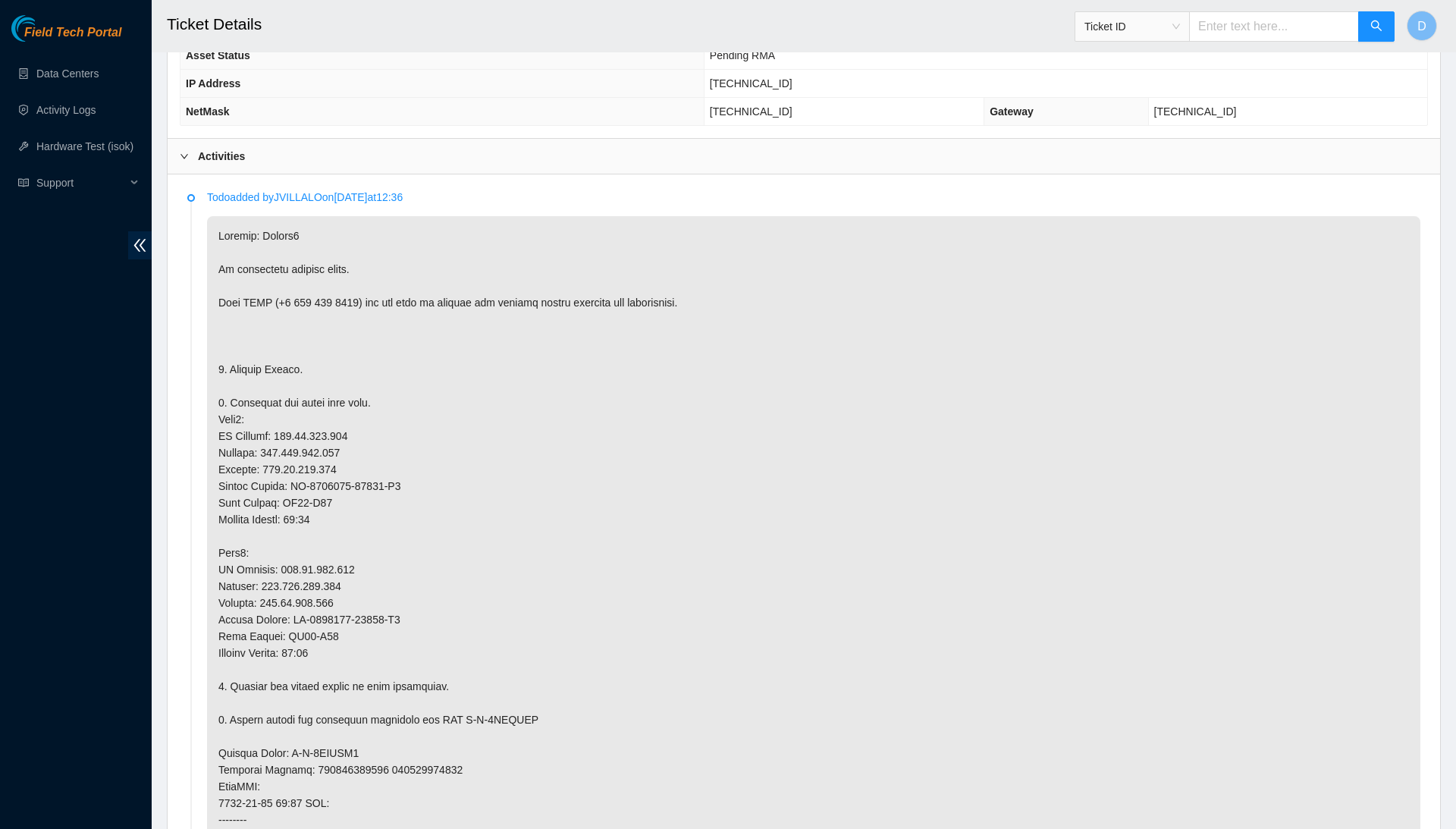
scroll to position [815, 0]
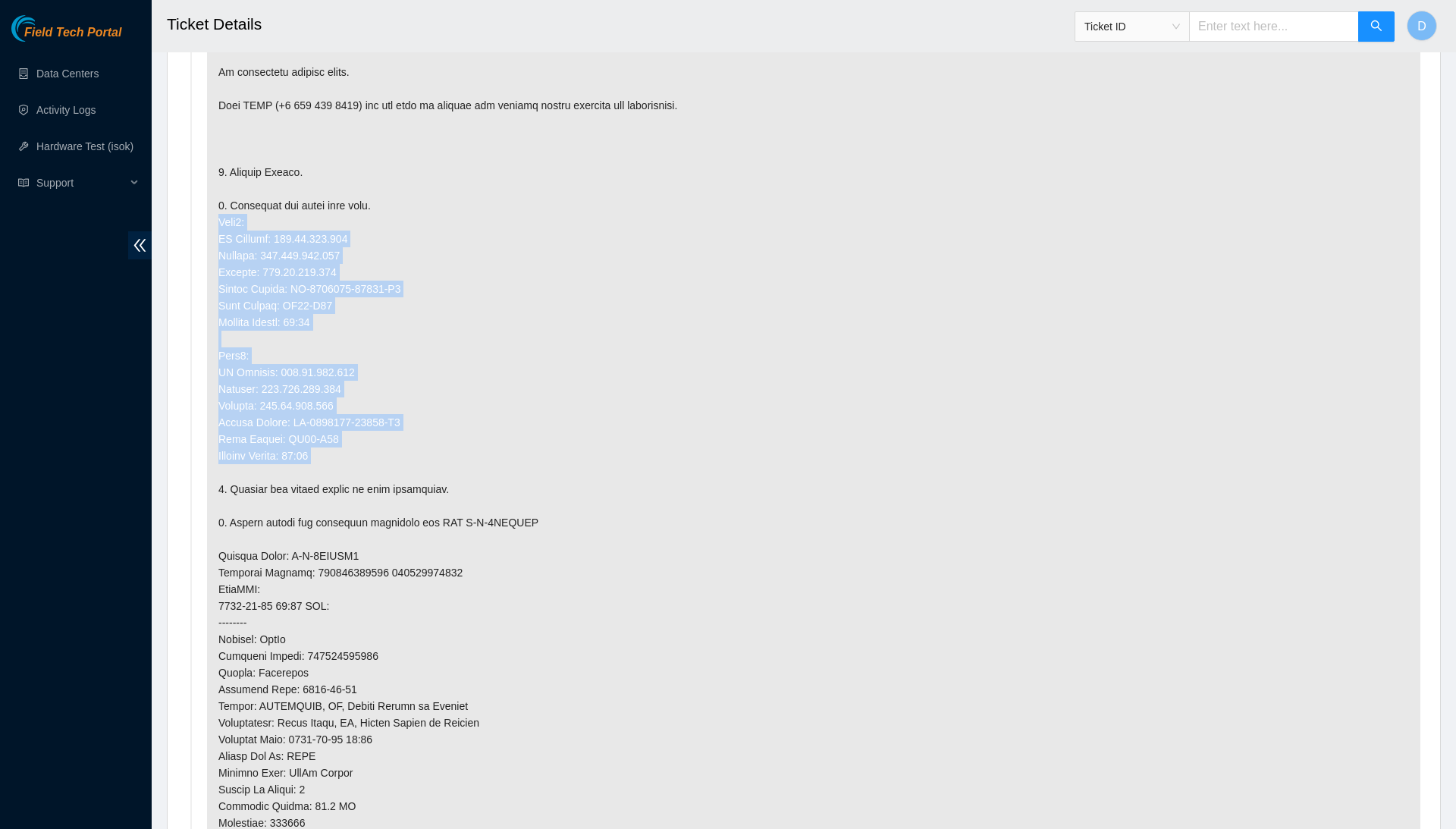
drag, startPoint x: 218, startPoint y: 210, endPoint x: 413, endPoint y: 451, distance: 310.0
click at [413, 451] on p at bounding box center [814, 515] width 1214 height 991
copy p "Node0: IP Address: 184.85.232.183 Netmask: 255.255.255.128 Gateway: 184.85.232.…"
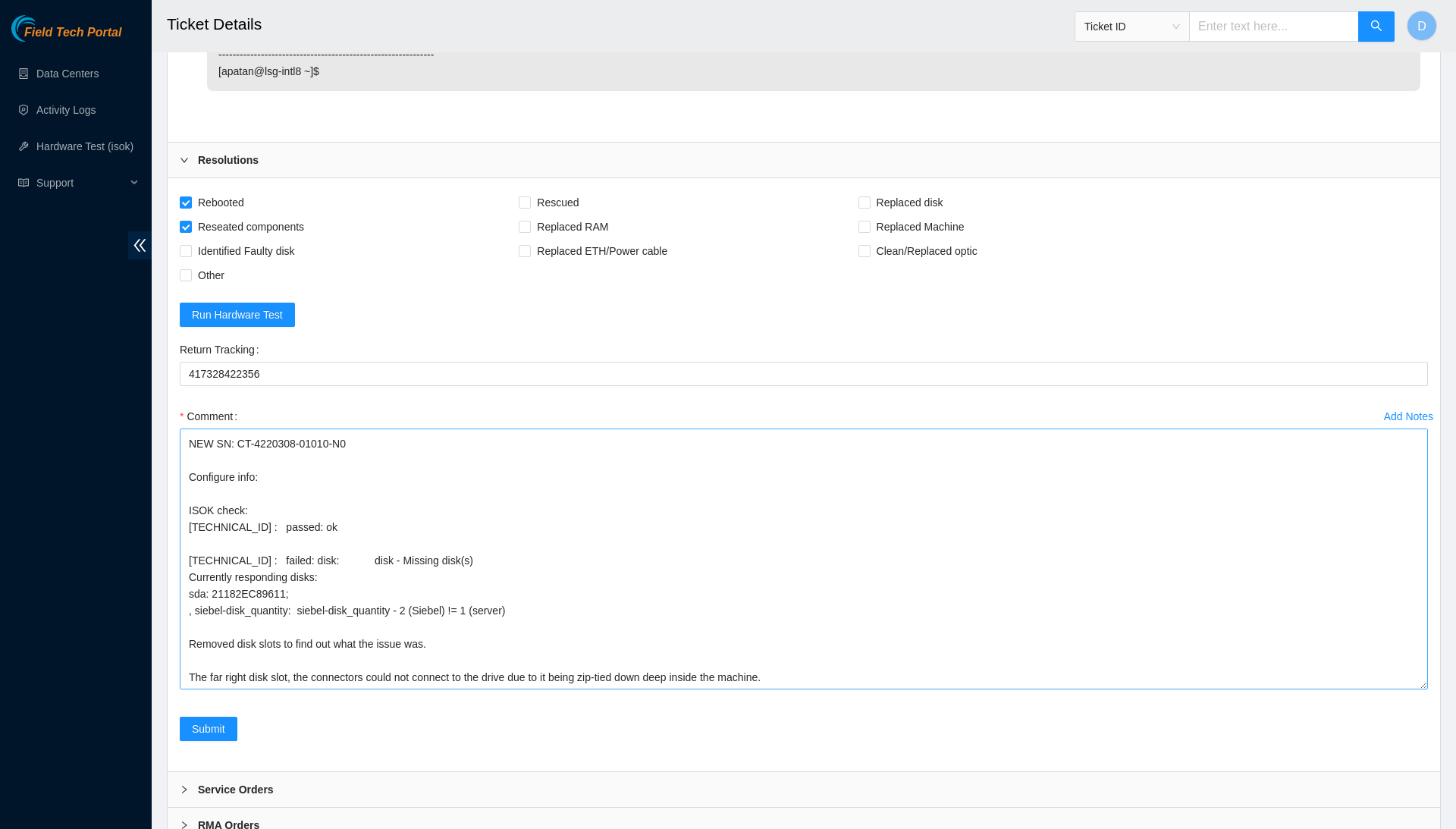
scroll to position [2861, 0]
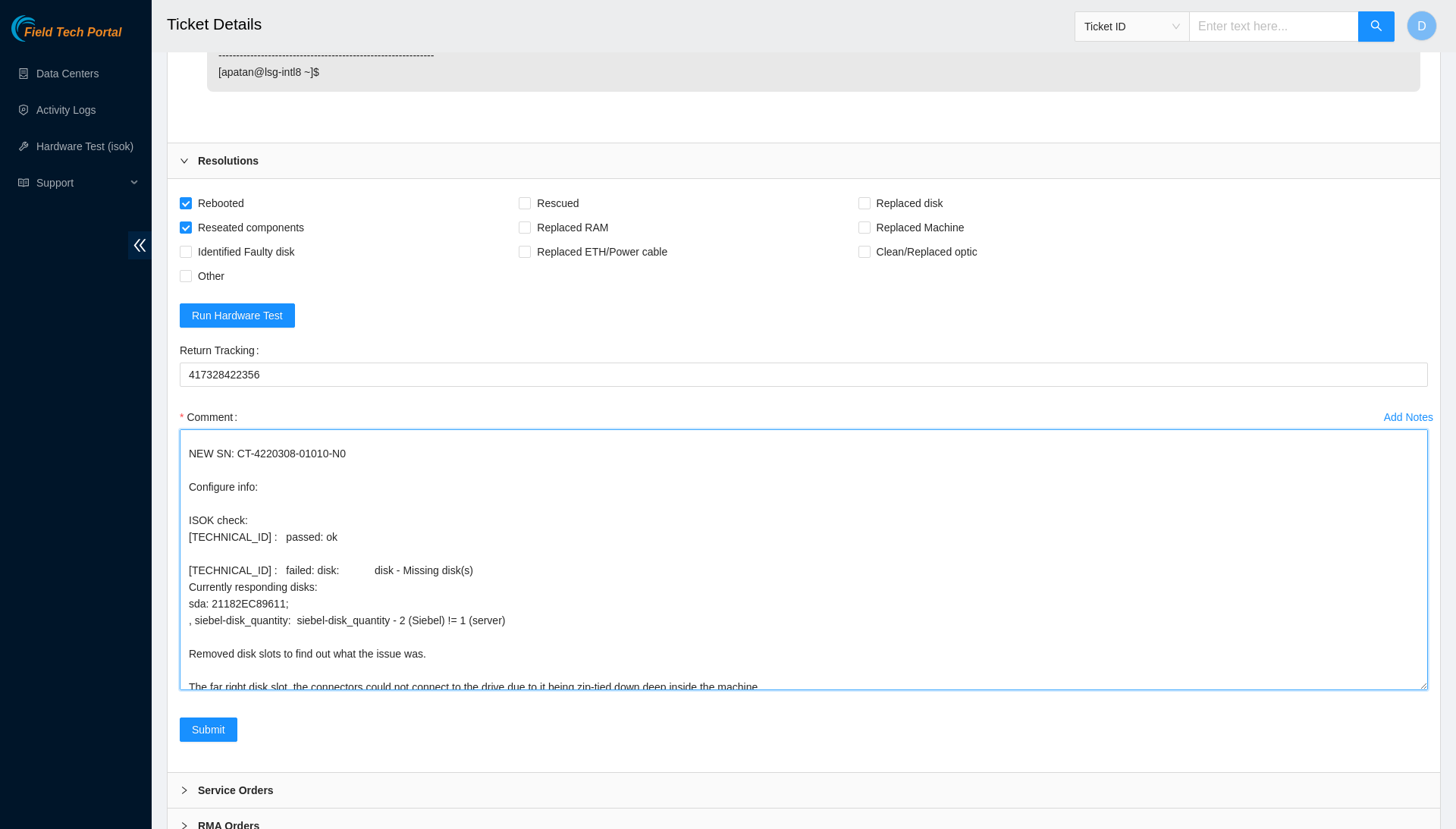
click at [350, 435] on textarea "Confirmed with the NOCC to make sure the ticket was safe to be worked on Safely…" at bounding box center [804, 560] width 1248 height 261
paste textarea "Node0: IP Address: 184.85.232.183 Netmask: 255.255.255.128 Gateway: 184.85.232.…"
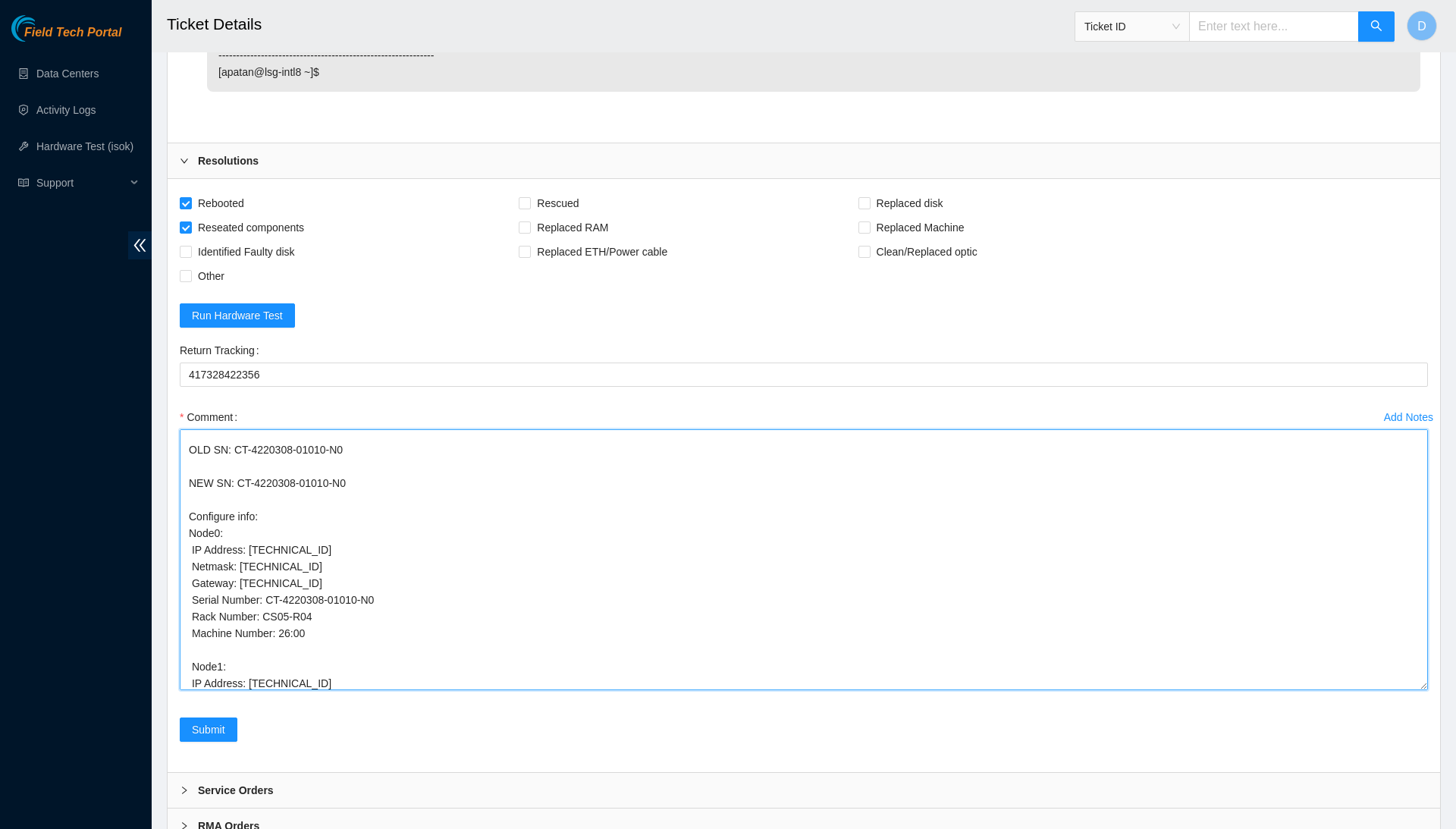
scroll to position [91, 0]
click at [350, 430] on textarea "Confirmed with the NOCC to make sure the ticket was safe to be worked on Safely…" at bounding box center [804, 560] width 1248 height 261
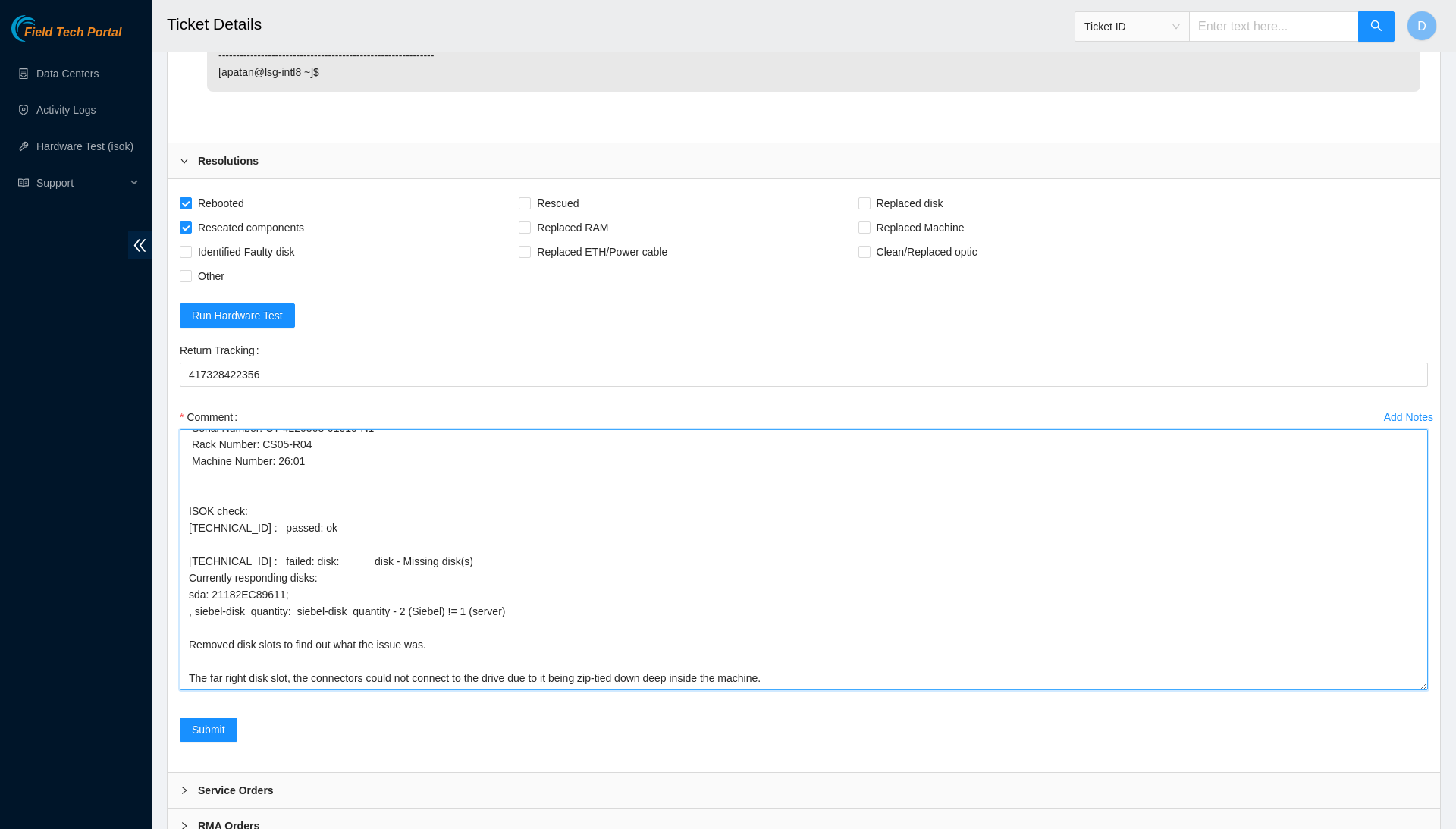
scroll to position [410, 0]
click at [569, 518] on textarea "Confirmed with the NOCC to make sure the ticket was safe to be worked on Safely…" at bounding box center [804, 560] width 1248 height 261
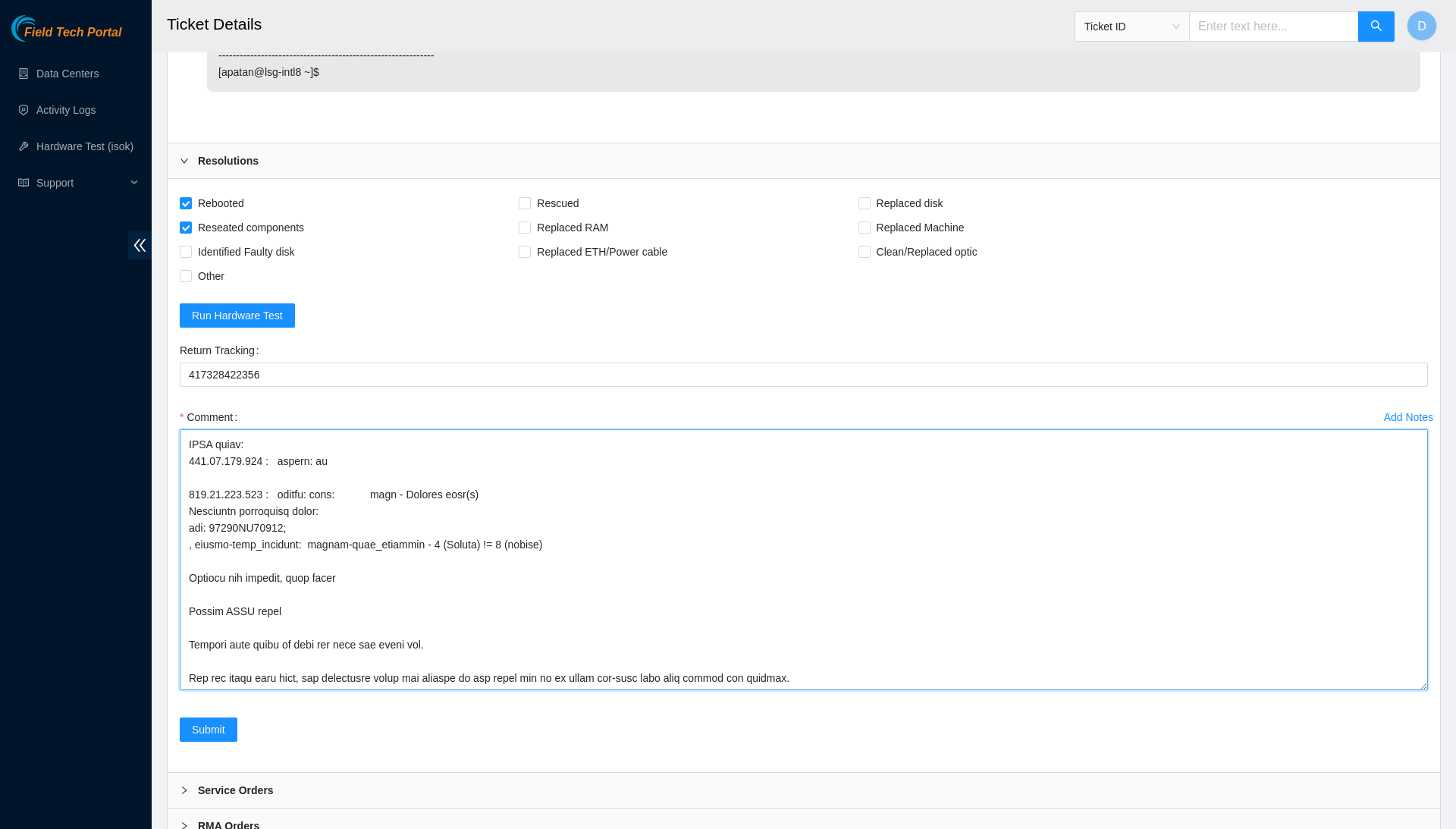
scroll to position [475, 0]
click at [883, 589] on textarea "Comment" at bounding box center [804, 560] width 1248 height 261
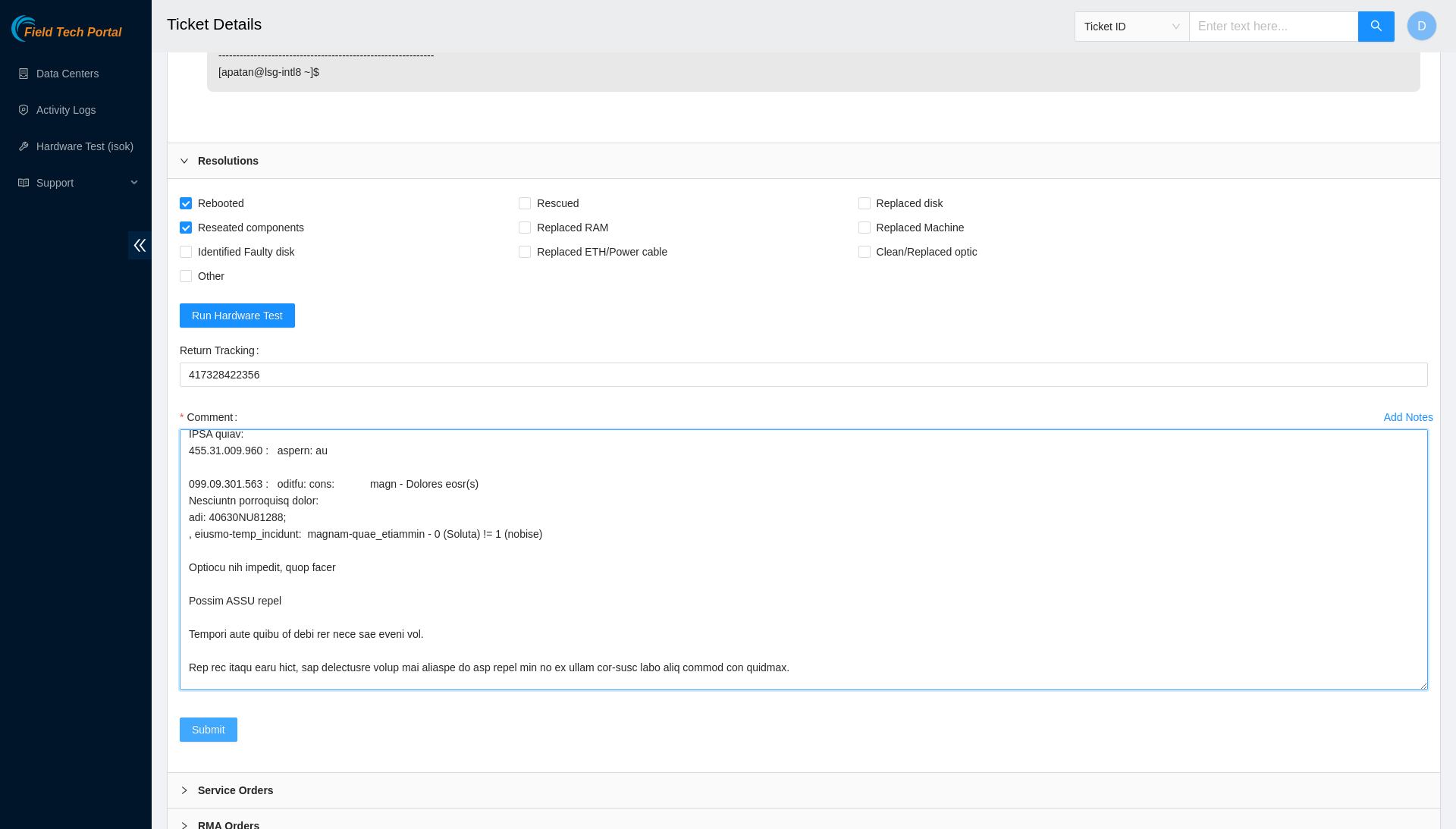
type textarea "Confirmed with the NOCC to make sure the ticket was safe to be worked on Safely…"
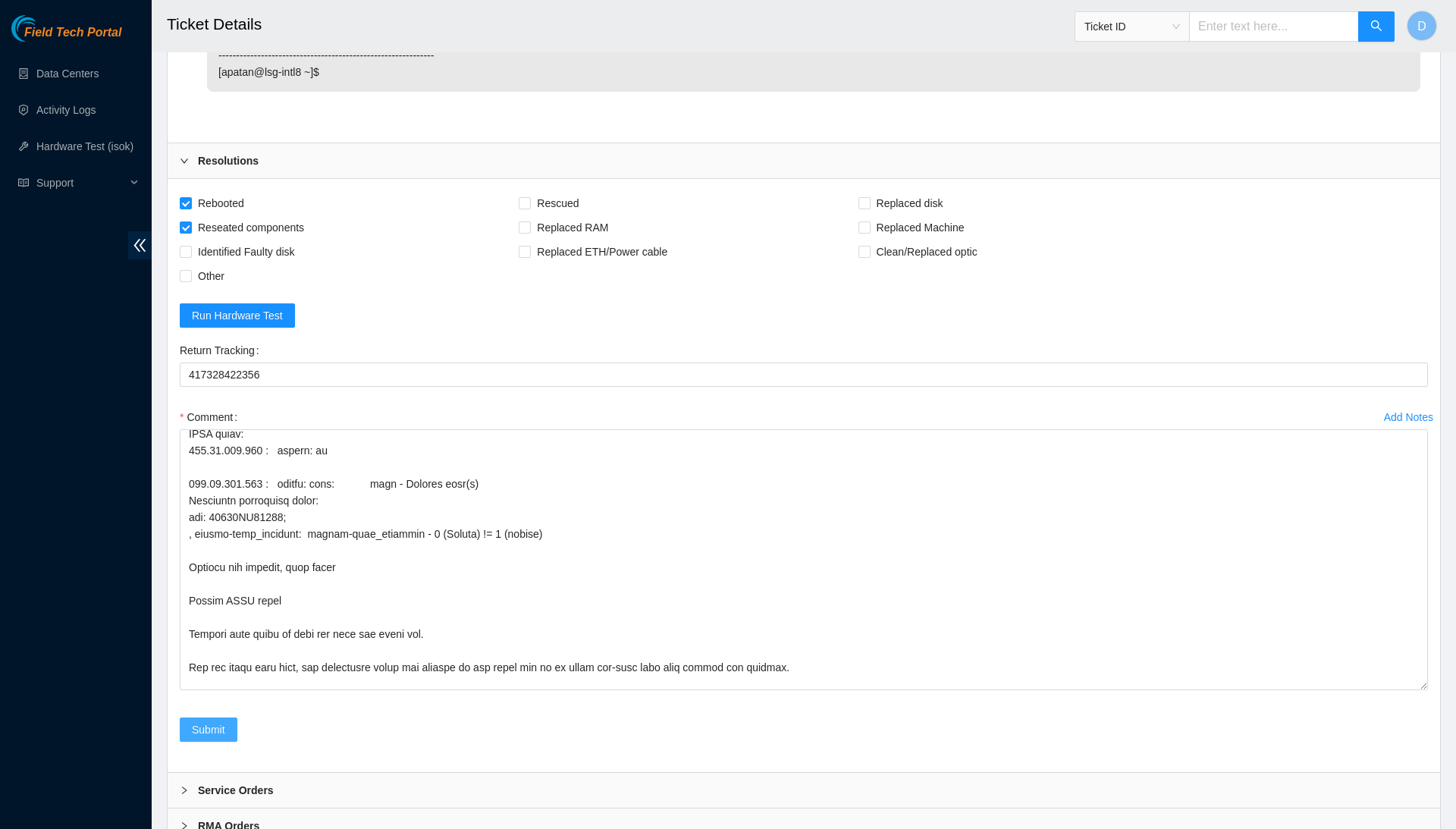
click at [211, 722] on span "Submit" at bounding box center [209, 730] width 34 height 17
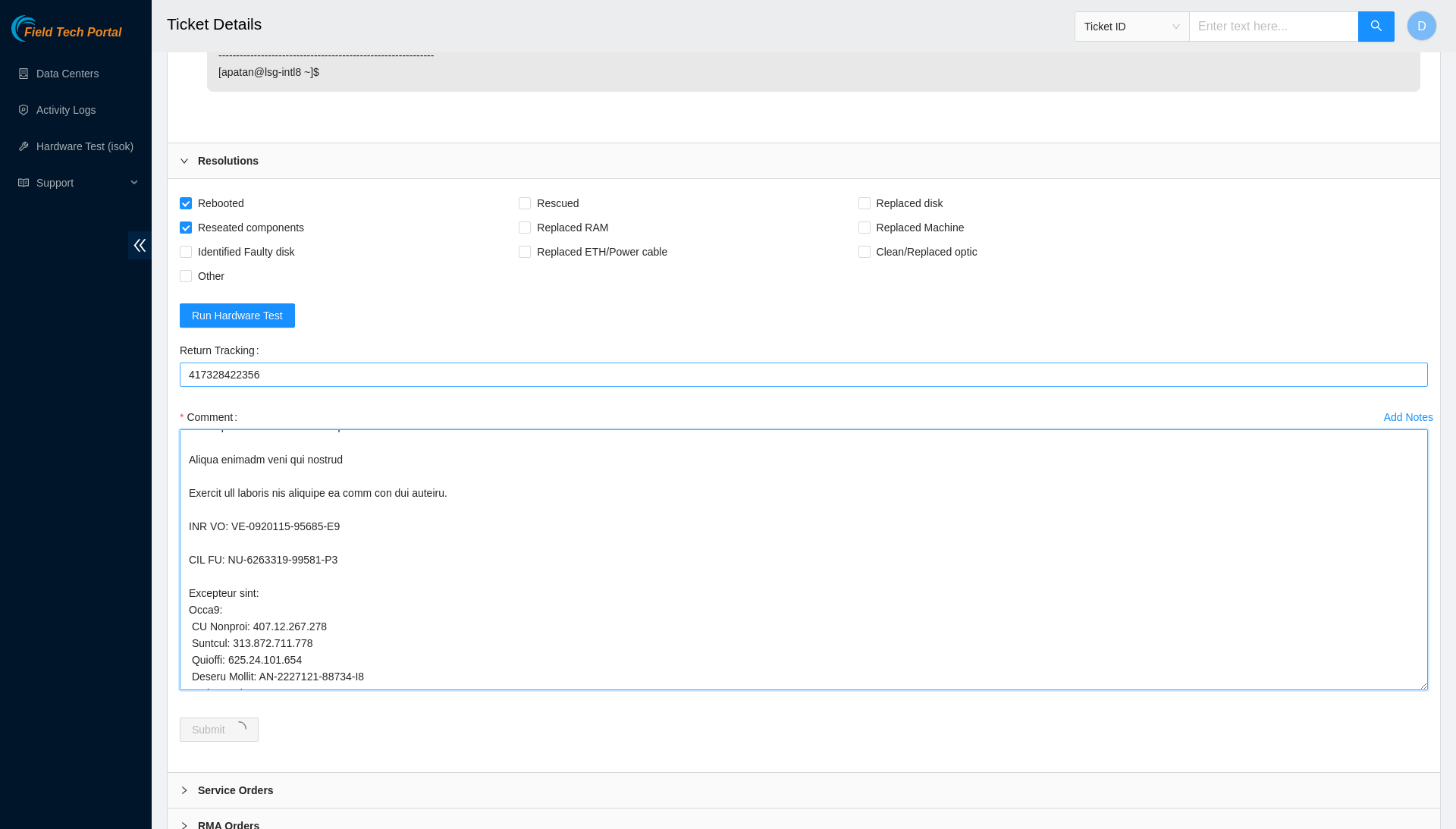
scroll to position [0, 0]
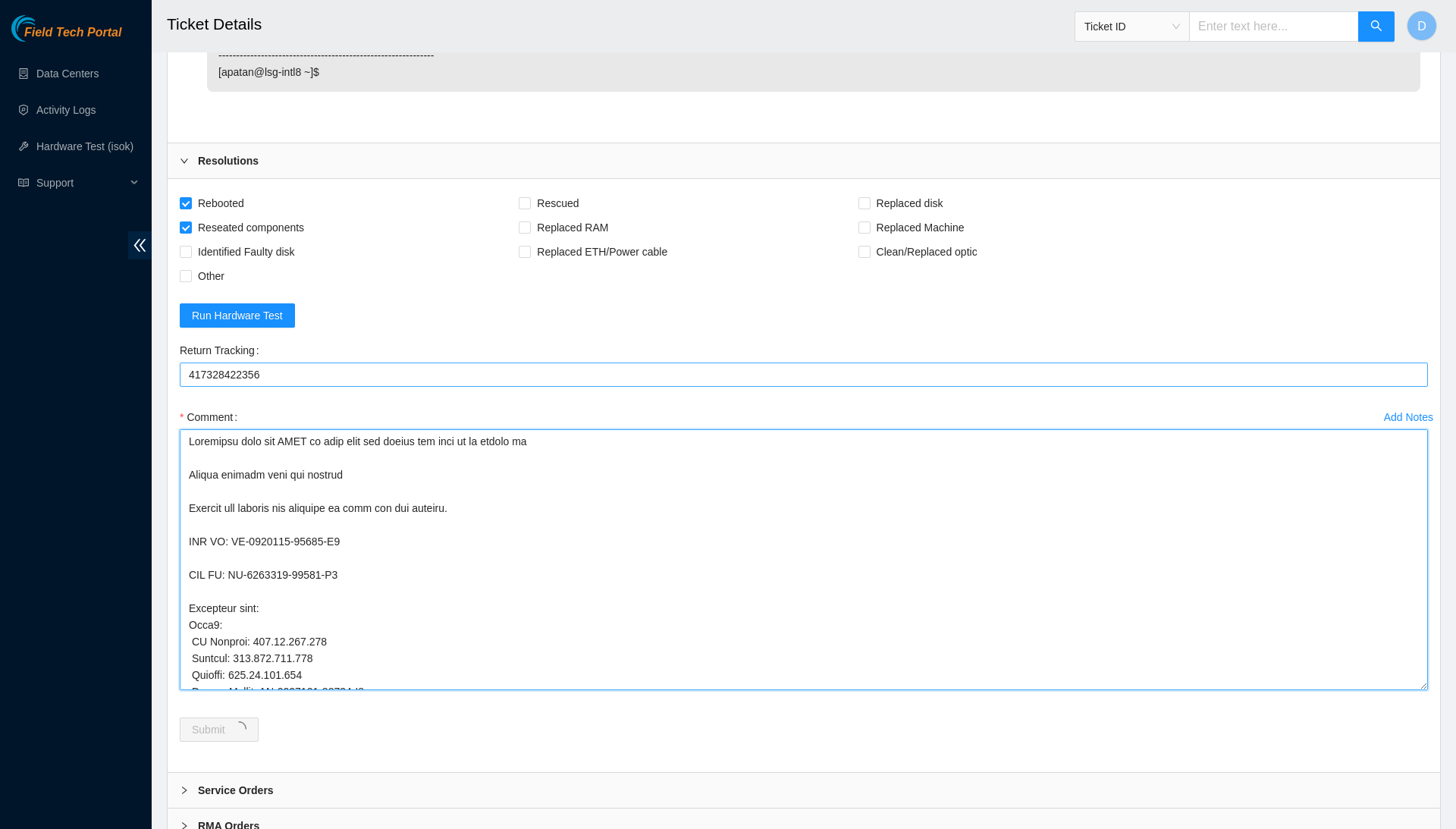
drag, startPoint x: 520, startPoint y: 618, endPoint x: 422, endPoint y: 315, distance: 318.5
click at [422, 315] on form "Rebooted Rescued Replaced disk Reseated components Replaced RAM Replaced Machin…" at bounding box center [804, 475] width 1248 height 569
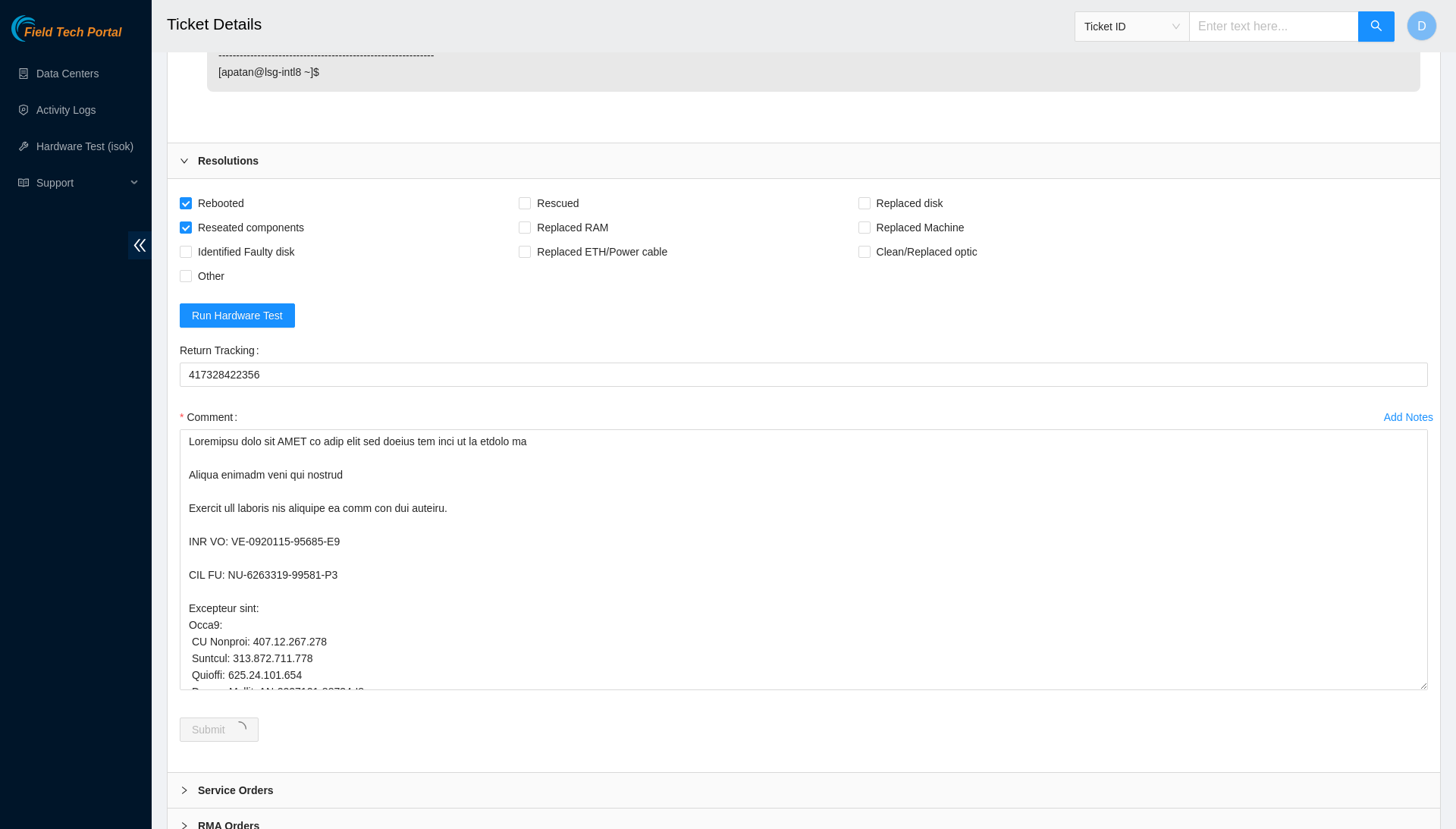
click at [446, 405] on div "Comment" at bounding box center [804, 417] width 1248 height 24
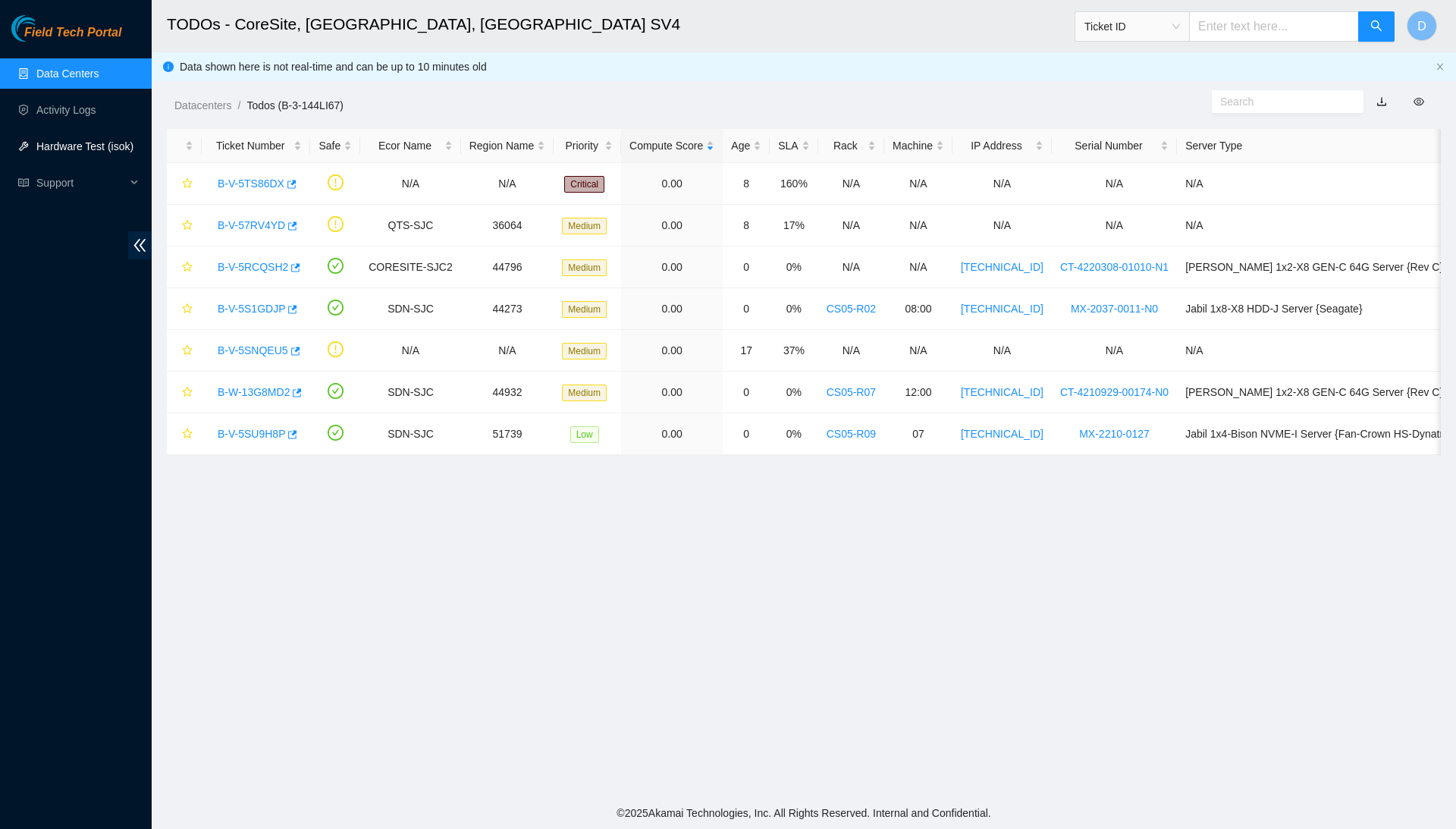
click at [86, 142] on link "Hardware Test (isok)" at bounding box center [85, 146] width 97 height 12
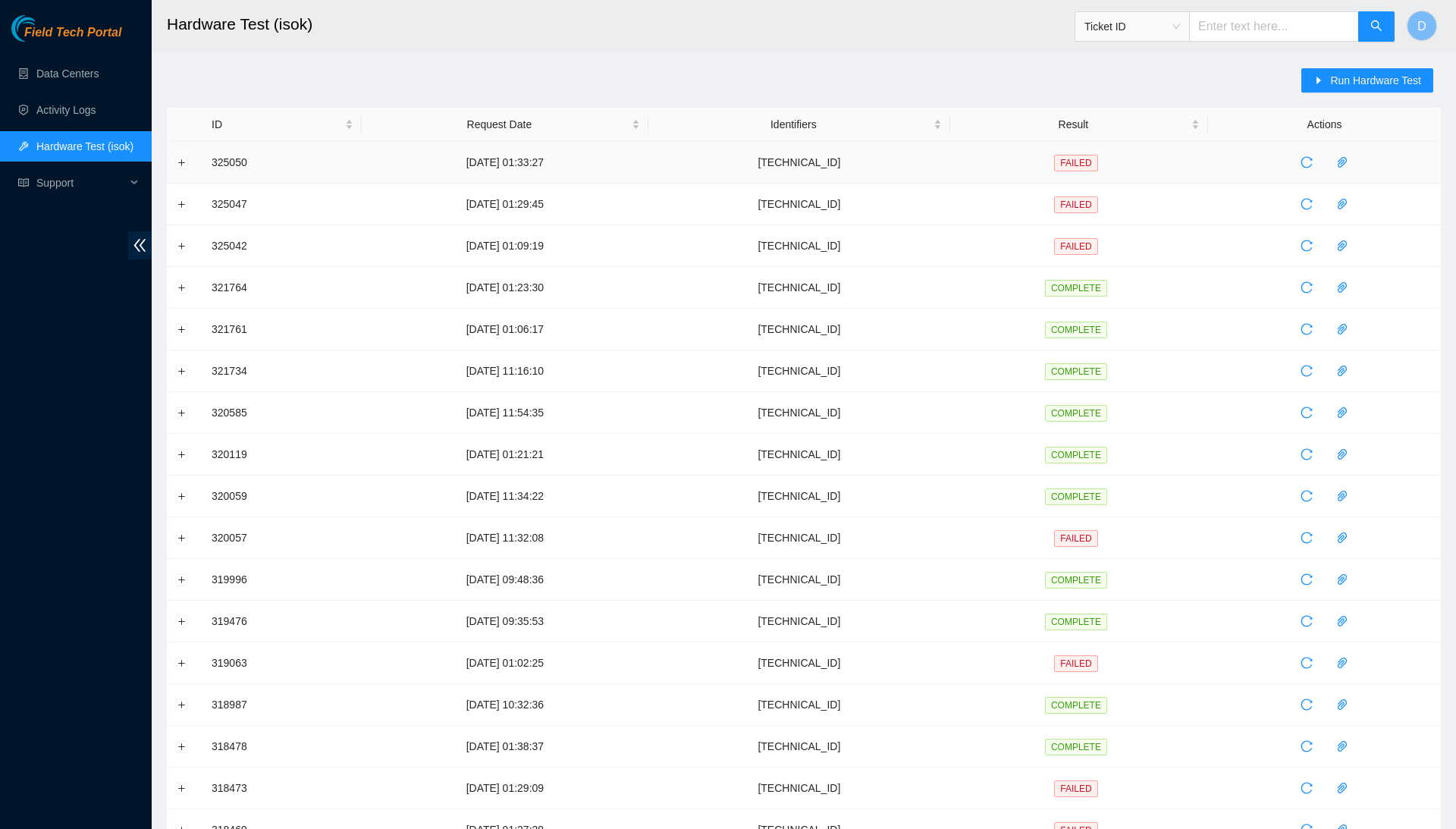
click at [188, 161] on td at bounding box center [186, 162] width 37 height 42
click at [182, 161] on button "Expand row" at bounding box center [182, 162] width 12 height 12
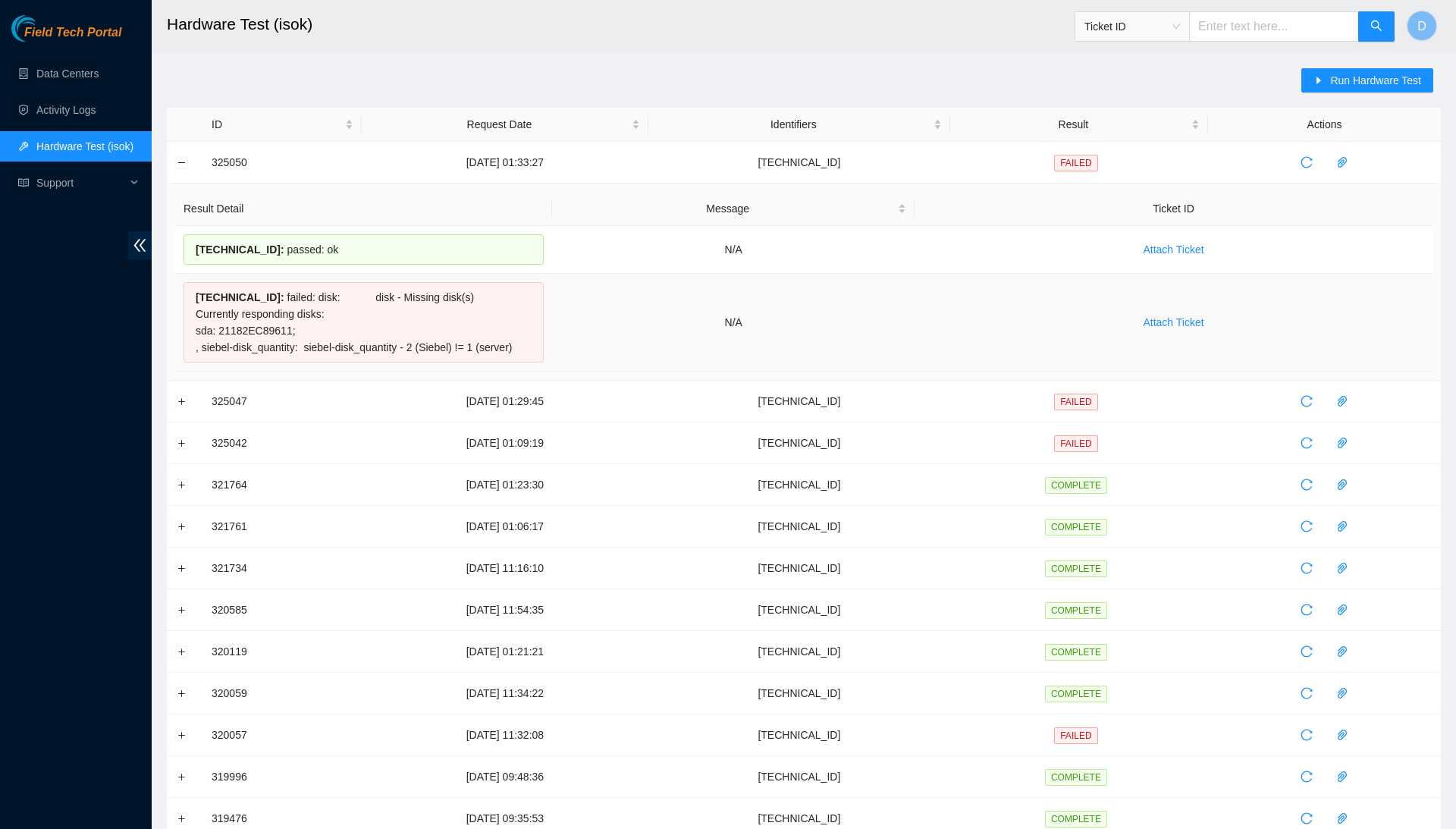
drag, startPoint x: 197, startPoint y: 244, endPoint x: 498, endPoint y: 358, distance: 321.9
click at [498, 358] on tbody "184.85.232.183 : passed: ok N/A Attach Ticket 184.85.232.182 : failed: disk: di…" at bounding box center [804, 299] width 1258 height 146
copy tbody "184.85.232.183 : passed: ok N/A Attach Ticket 184.85.232.182 : failed: disk: di…"
click at [93, 108] on link "Activity Logs" at bounding box center [66, 110] width 60 height 12
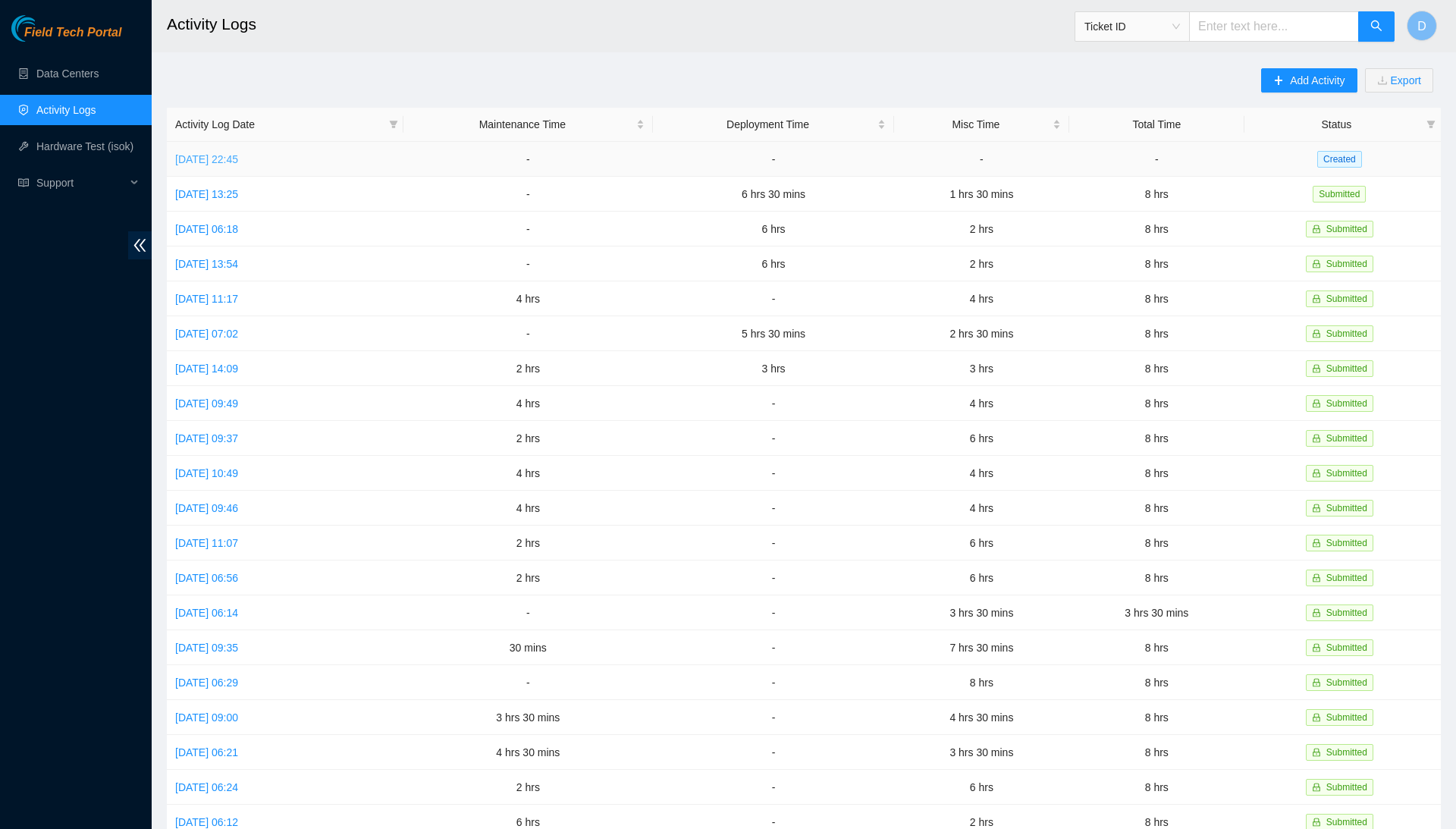
click at [238, 159] on link "Thu, 21 Aug 2025 22:45" at bounding box center [206, 159] width 63 height 12
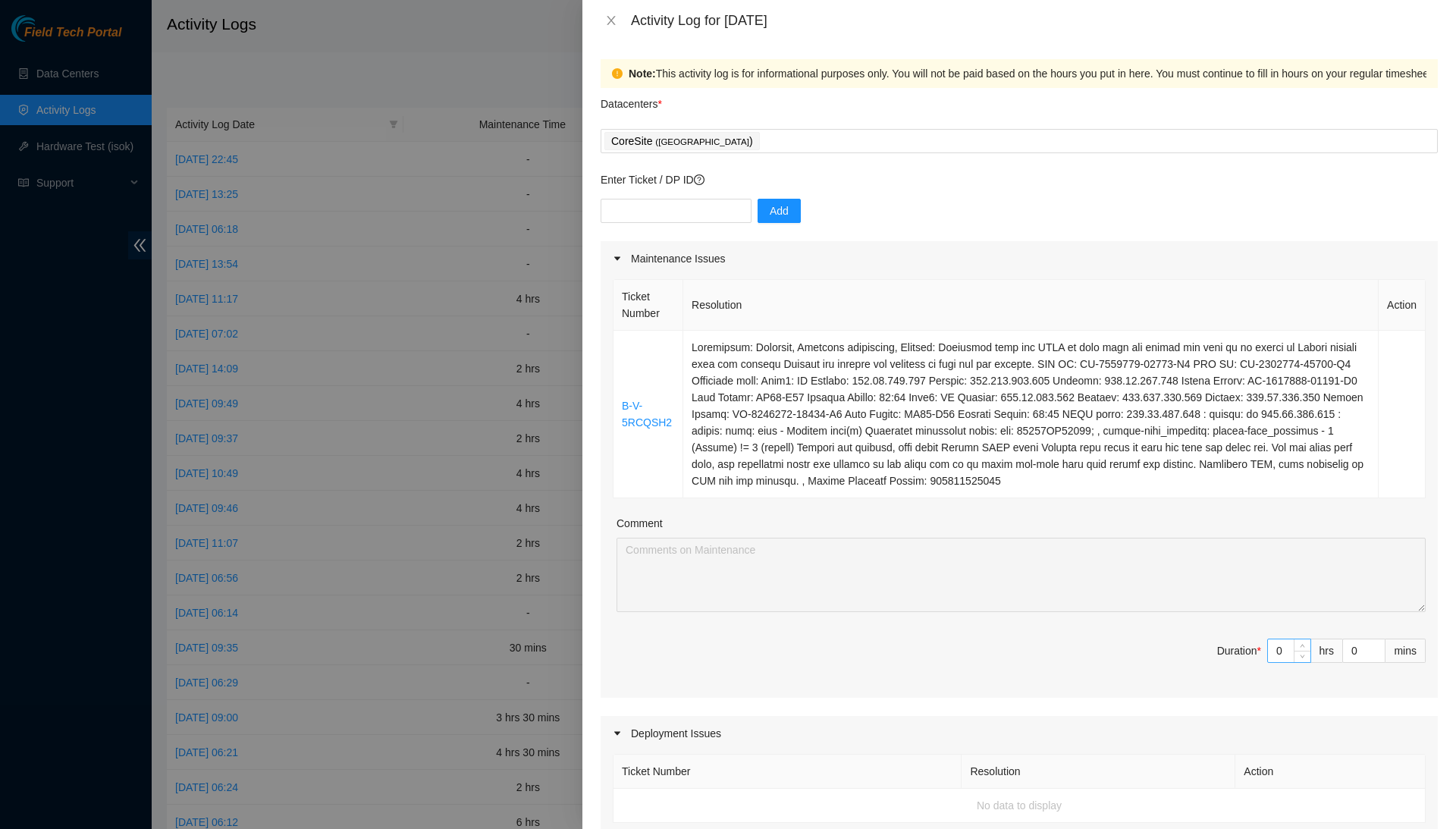
click at [1287, 655] on input "0" at bounding box center [1289, 651] width 42 height 22
type input "C"
type input "1"
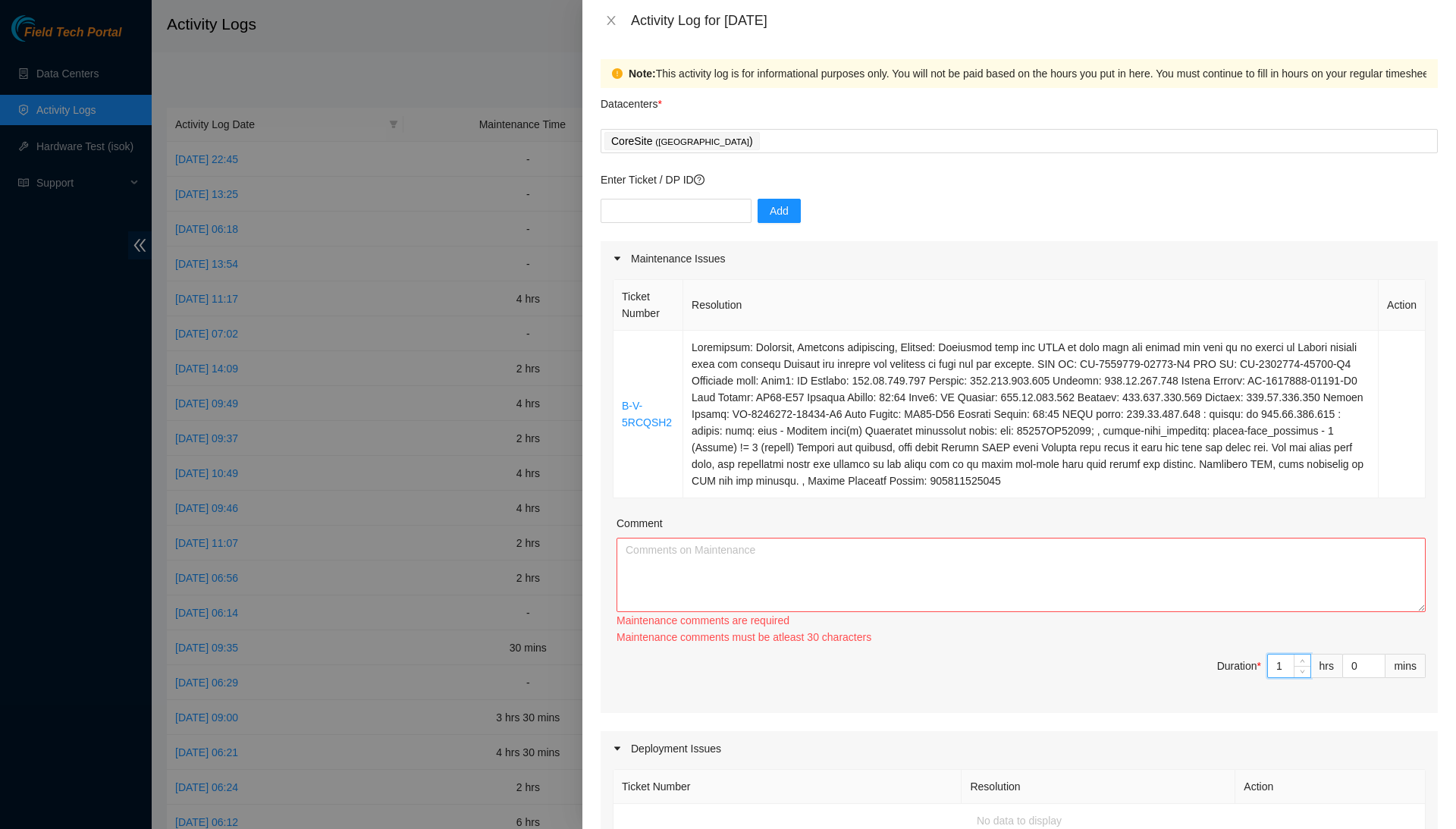
type input "1"
click at [1296, 605] on textarea "Comment" at bounding box center [1022, 575] width 810 height 74
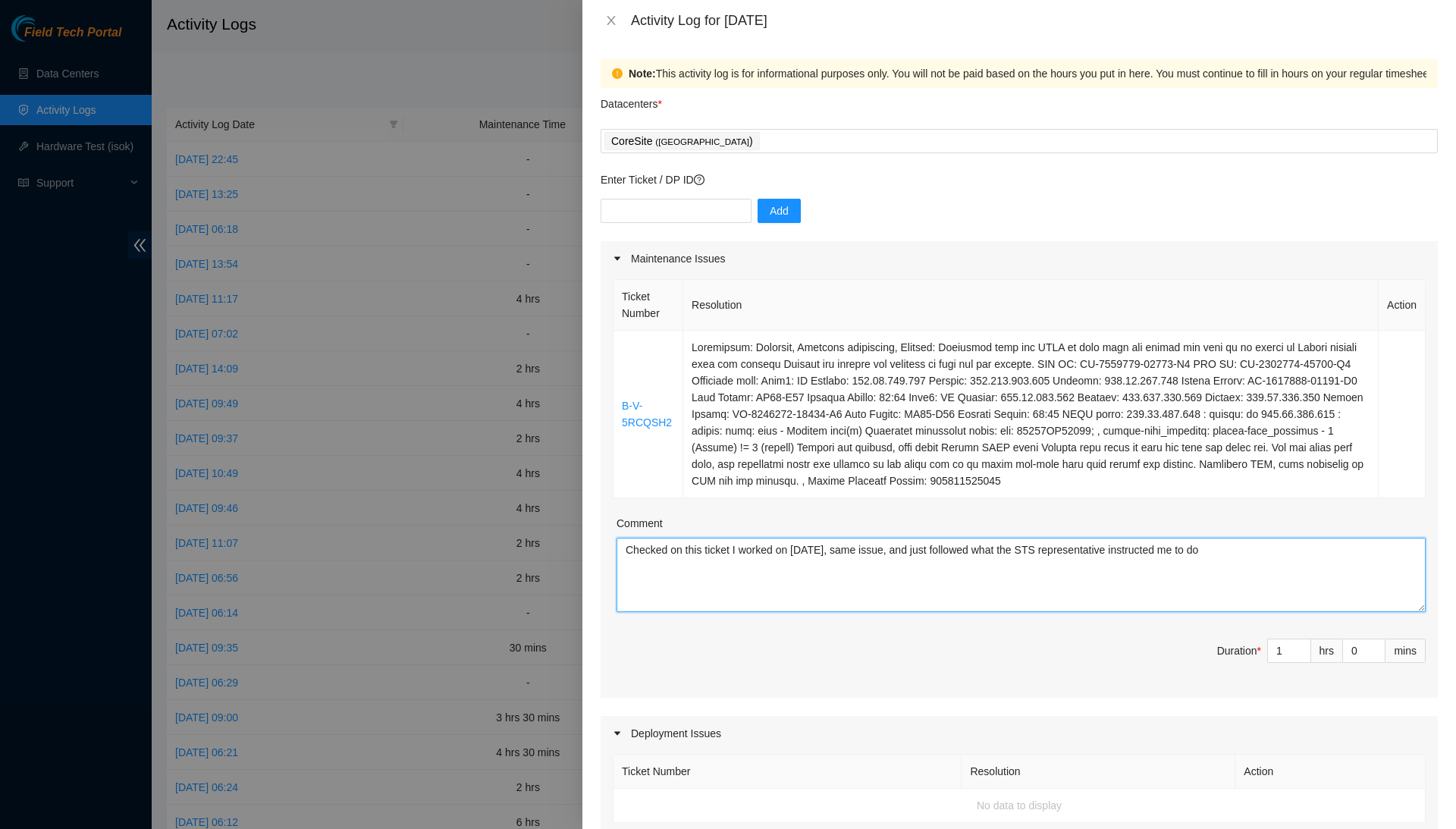
click at [1302, 560] on textarea "Checked on this ticket I worked on yesterday, same issue, and just followed wha…" at bounding box center [1022, 575] width 810 height 74
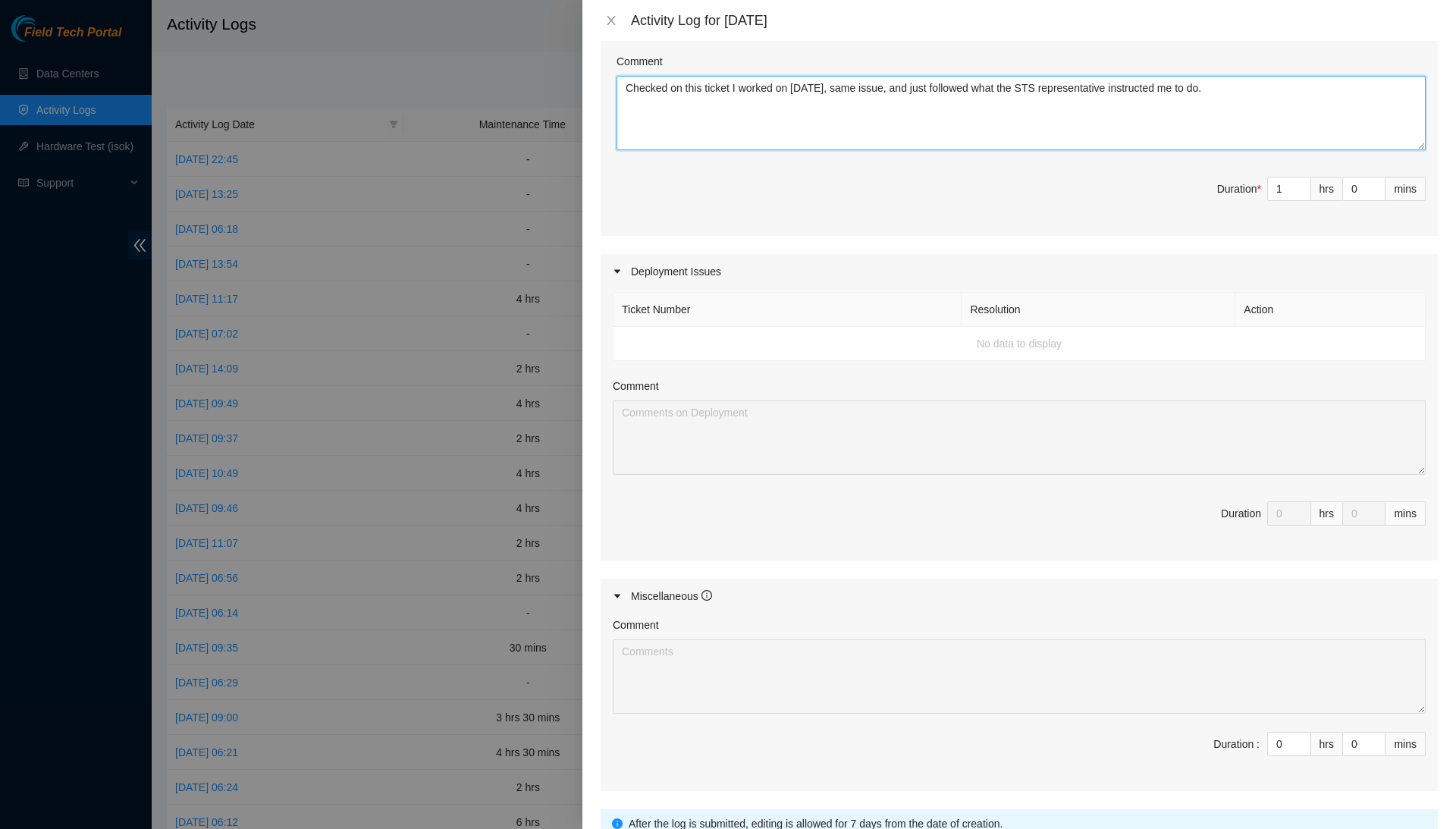
scroll to position [463, 0]
type textarea "Checked on this ticket I worked on yesterday, same issue, and just followed wha…"
click at [750, 347] on td "No data to display" at bounding box center [1019, 343] width 812 height 34
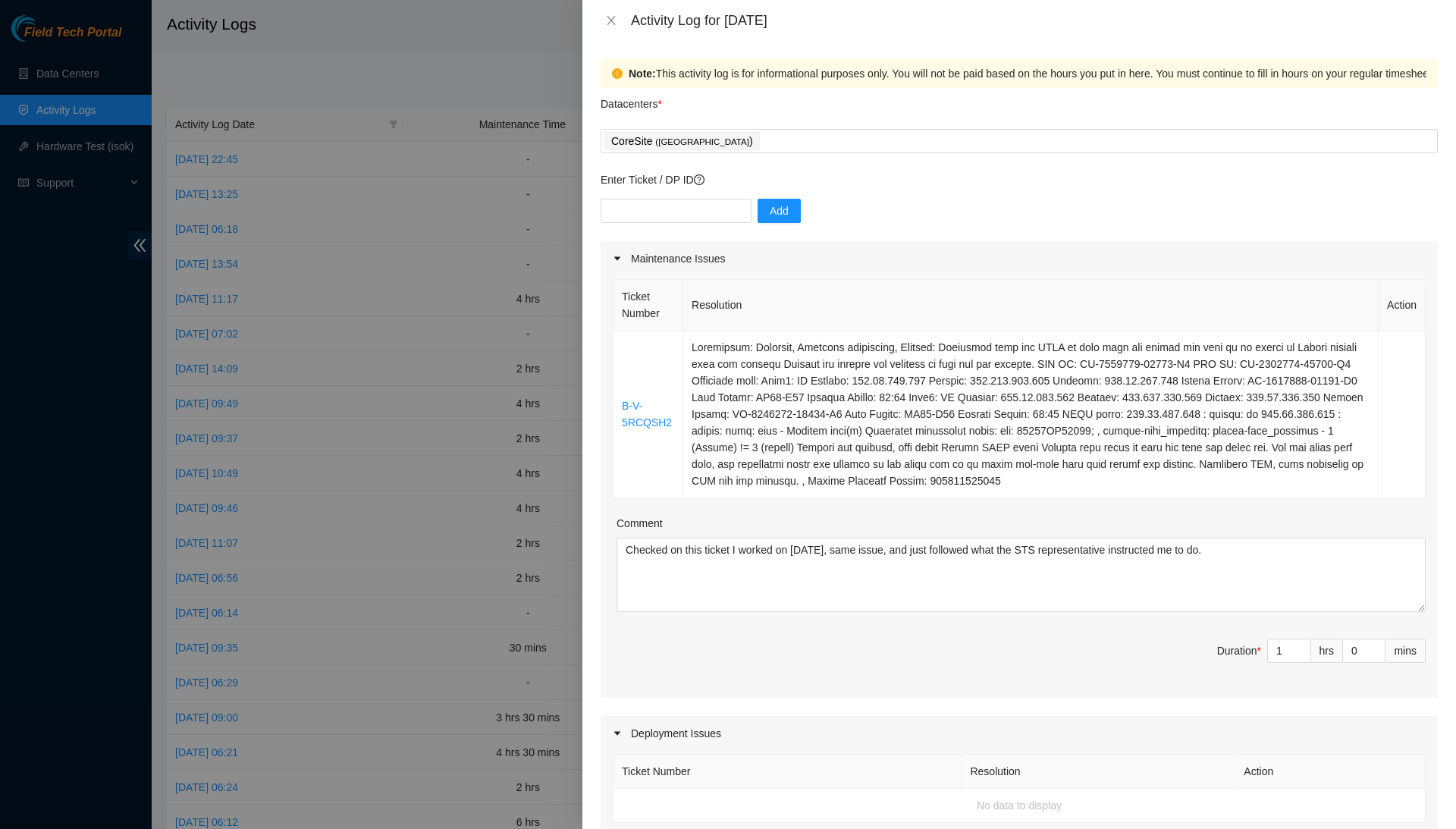
scroll to position [0, 0]
click at [725, 210] on input "text" at bounding box center [676, 210] width 151 height 24
type input "DP75331"
click at [775, 210] on span "Add" at bounding box center [779, 210] width 19 height 17
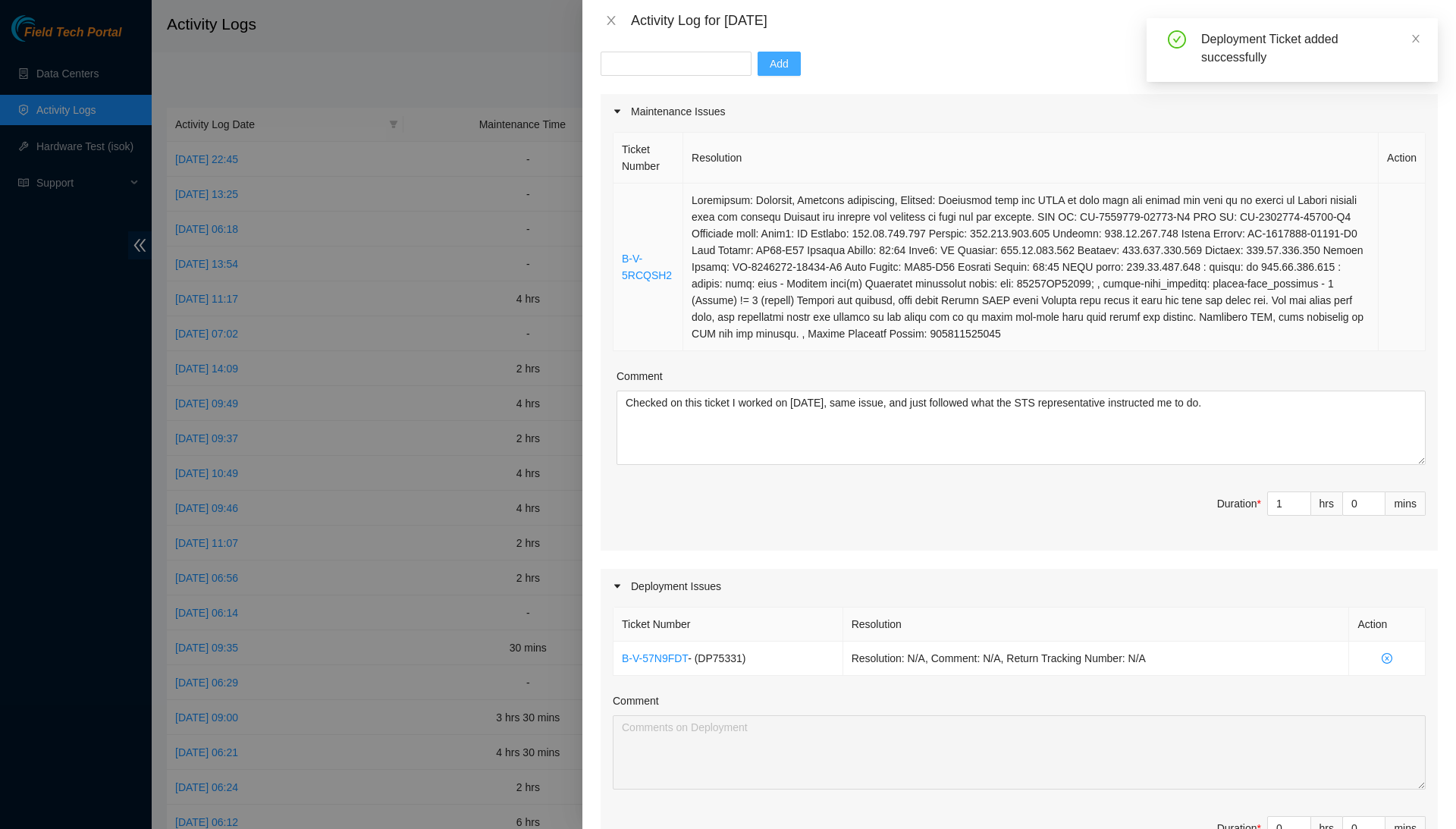
scroll to position [146, 0]
click at [699, 64] on input "text" at bounding box center [676, 65] width 151 height 24
type input "B-V-5RCQSH2"
click at [794, 53] on button "Add" at bounding box center [779, 65] width 43 height 24
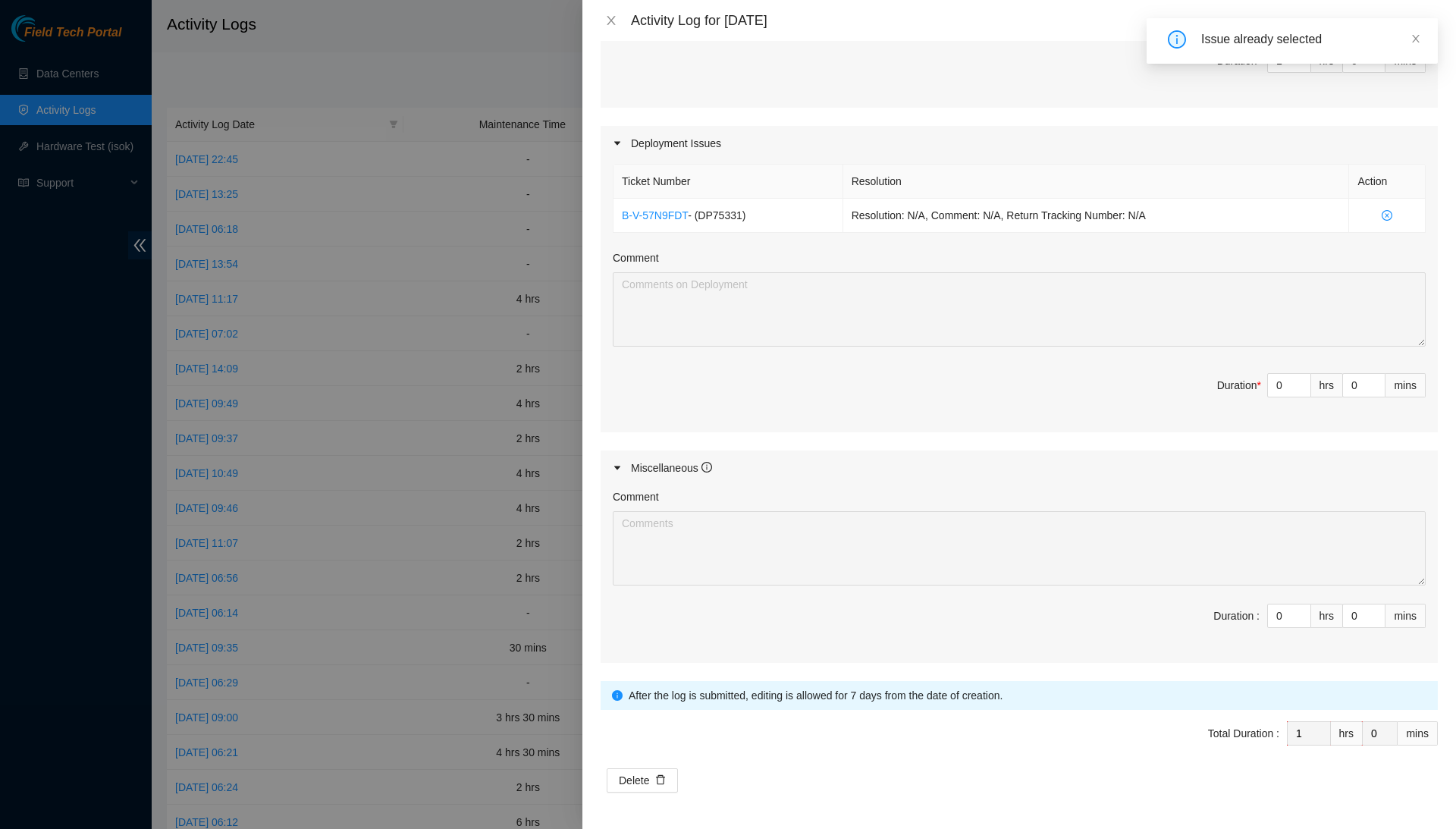
scroll to position [598, 0]
click at [1287, 384] on input "0" at bounding box center [1289, 385] width 42 height 22
type input "5"
type input "6"
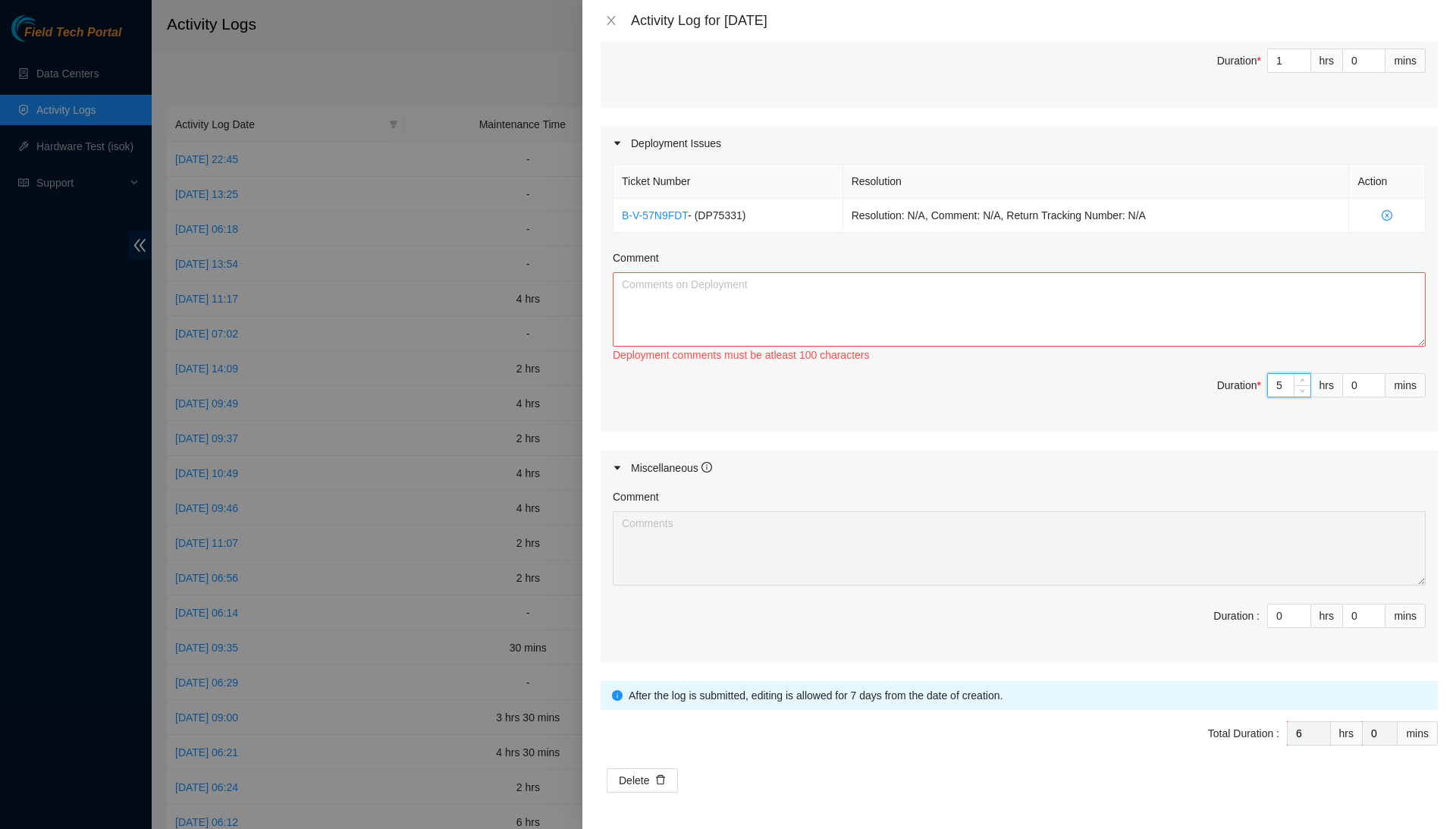
type input "5"
click at [1292, 338] on textarea "Comment" at bounding box center [1019, 309] width 813 height 74
type textarea "I"
type textarea "w"
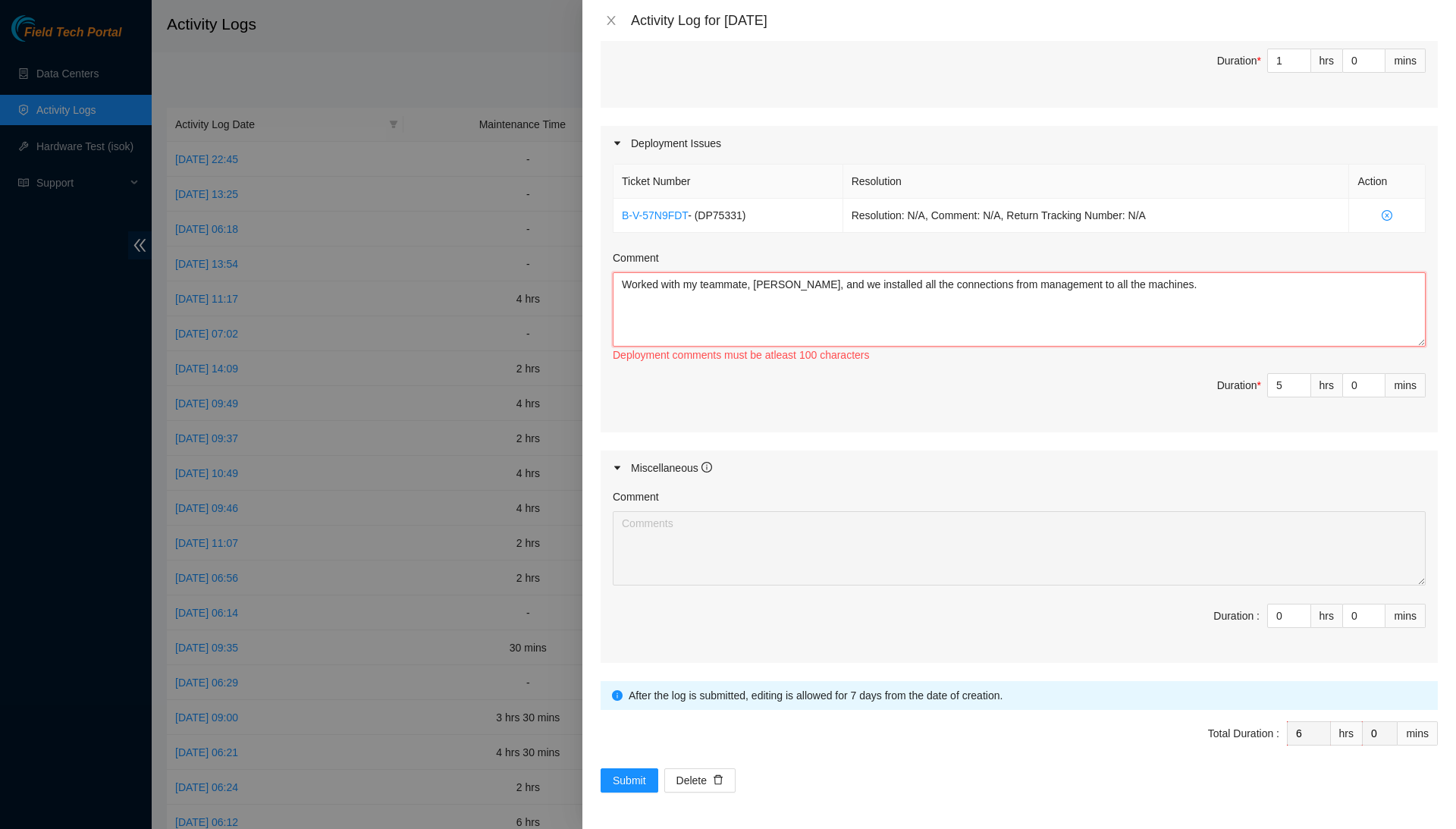
click at [1204, 288] on textarea "Worked with my teammate, Luis, and we installed all the connections from manage…" at bounding box center [1019, 309] width 813 height 74
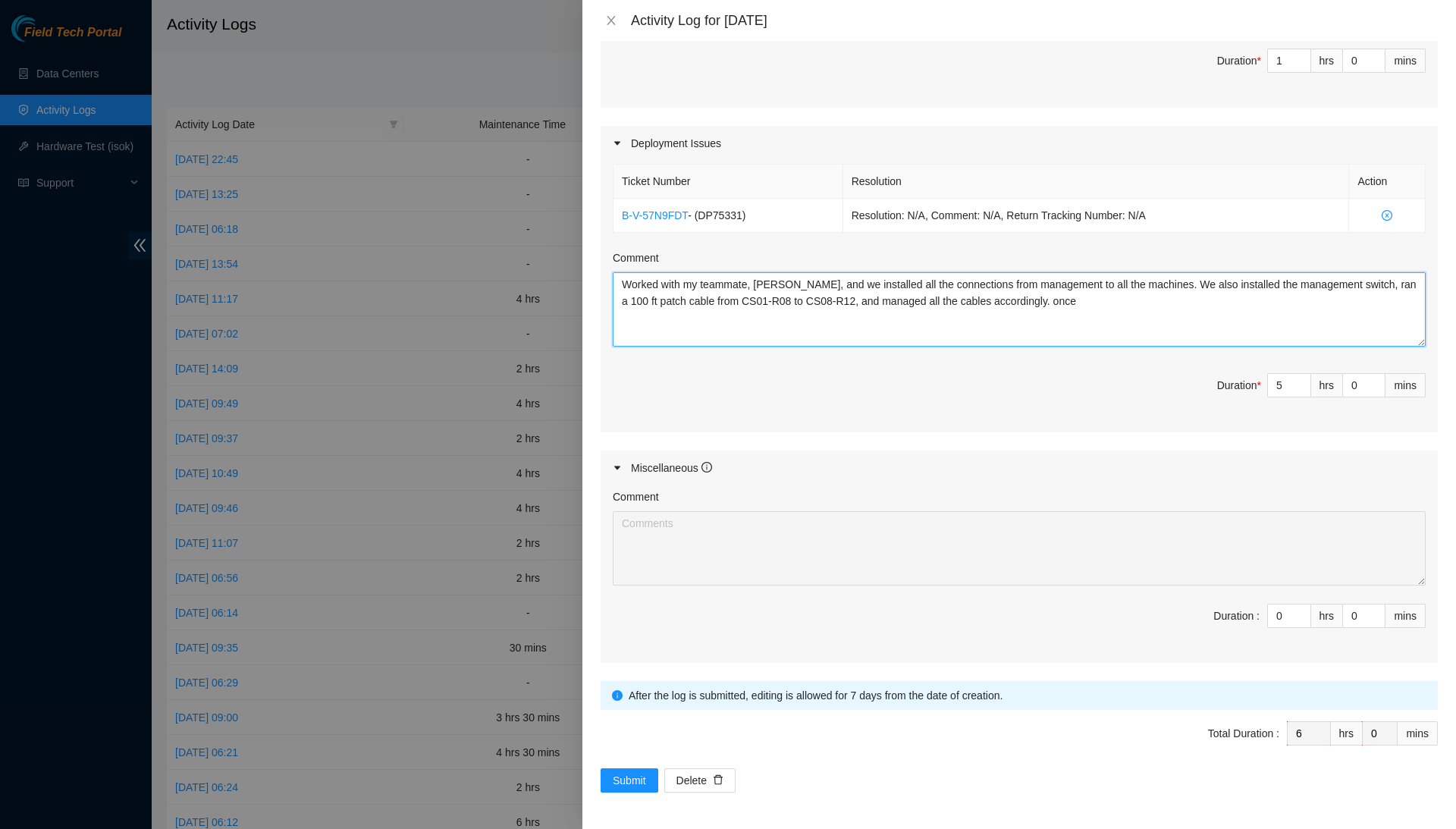
click at [1139, 308] on textarea "Worked with my teammate, Luis, and we installed all the connections from manage…" at bounding box center [1019, 309] width 813 height 74
click at [1126, 294] on textarea "Worked with my teammate, Luis, and we installed all the connections from manage…" at bounding box center [1019, 309] width 813 height 74
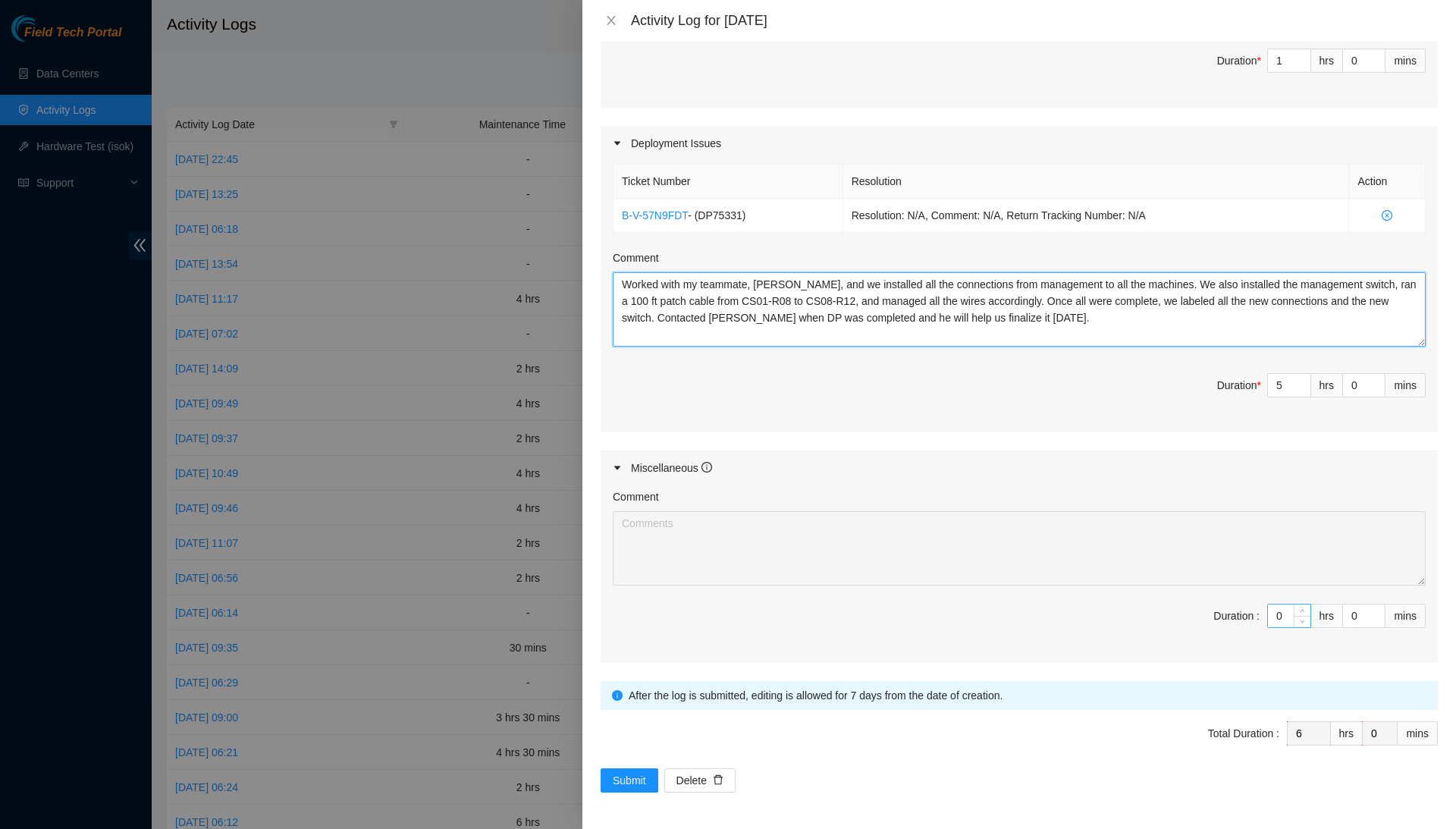
type textarea "Worked with my teammate, Luis, and we installed all the connections from manage…"
click at [1290, 613] on input "0" at bounding box center [1289, 616] width 42 height 22
type input "2"
type input "8"
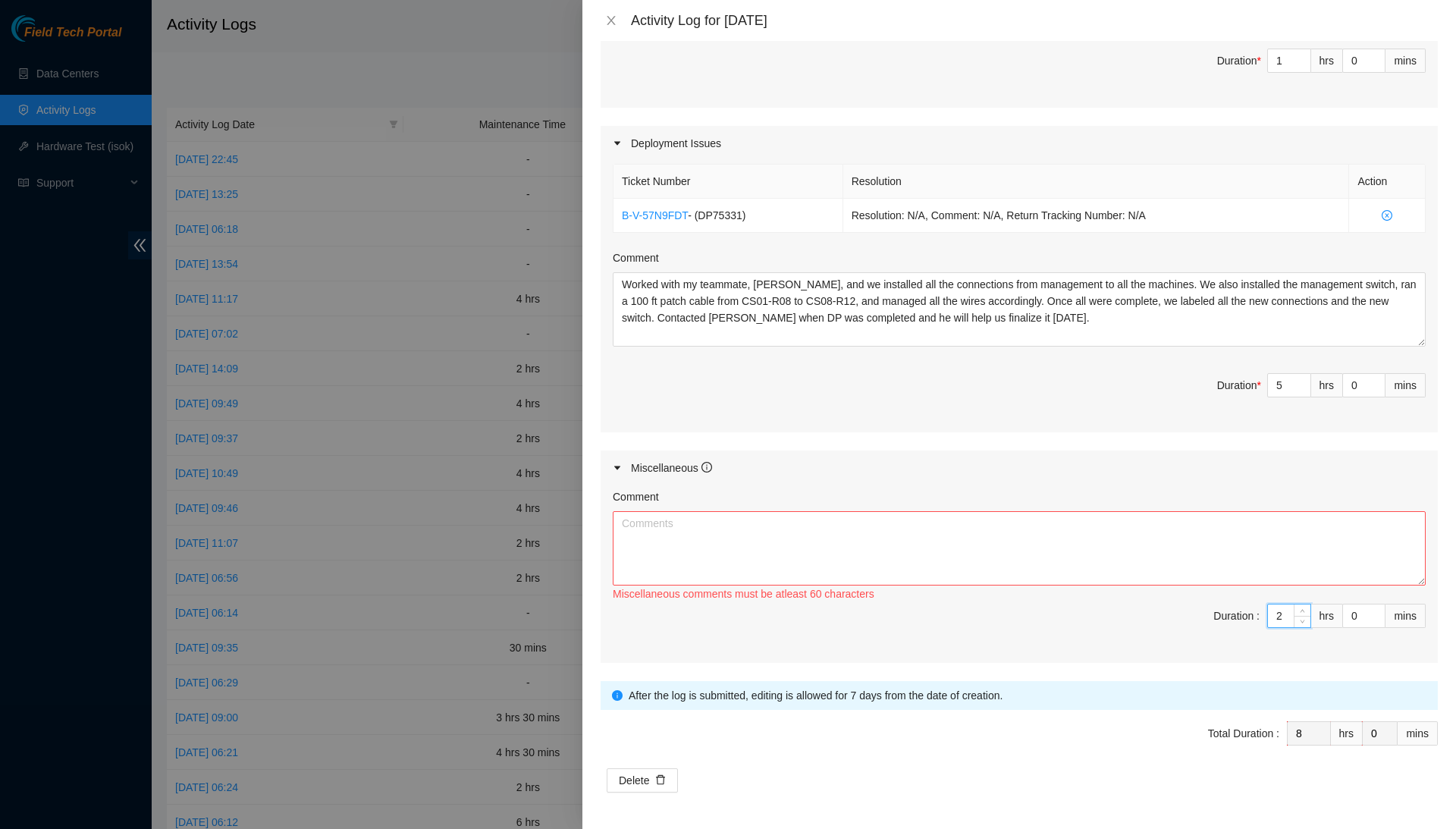
type input "2"
click at [1296, 584] on textarea "Comment" at bounding box center [1019, 548] width 813 height 74
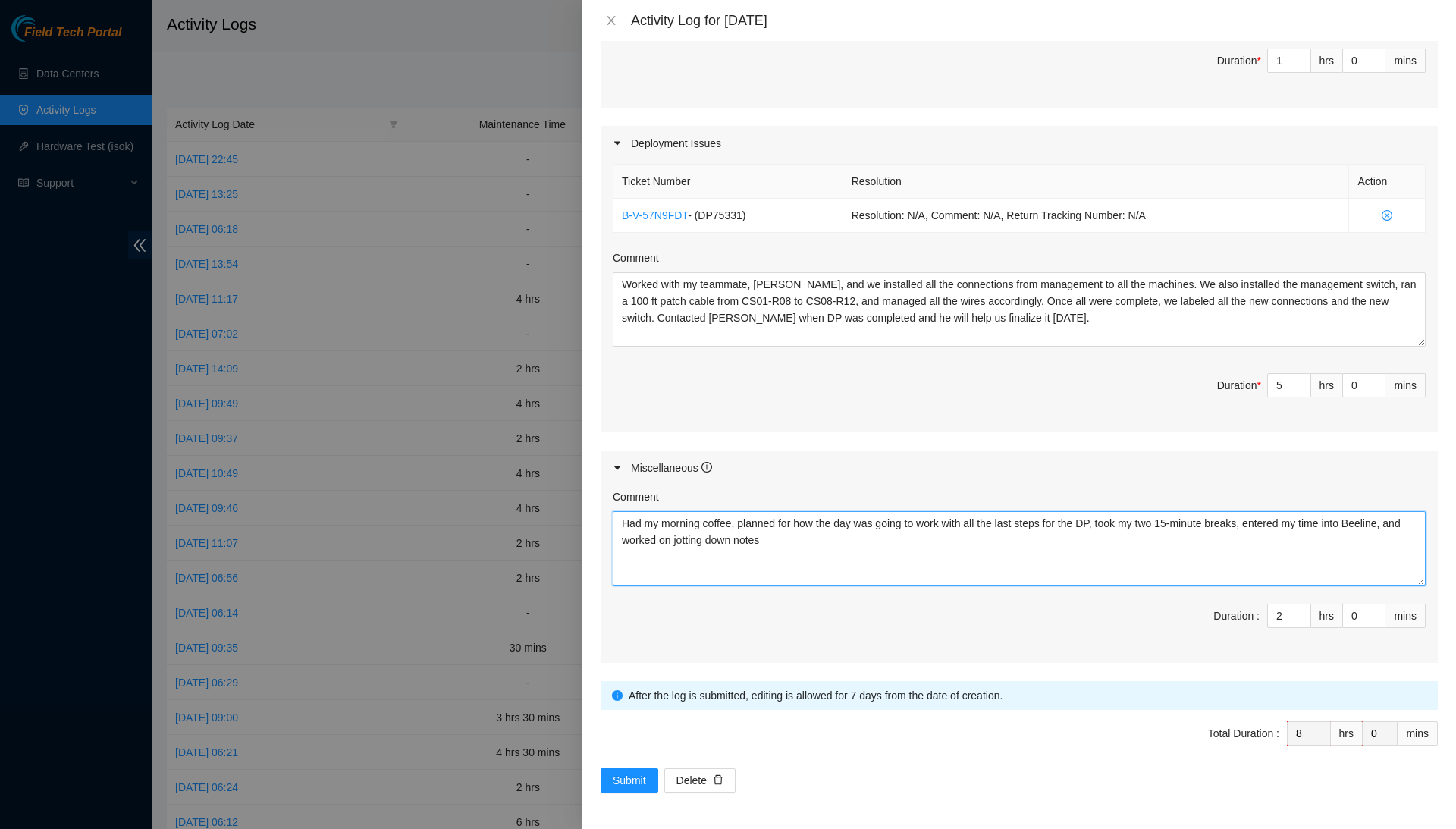
click at [1193, 541] on textarea "Had my morning coffee, planned for how the day was going to work with all the l…" at bounding box center [1019, 548] width 813 height 74
type textarea "Had my morning coffee, planned for how the day was going to work with all the l…"
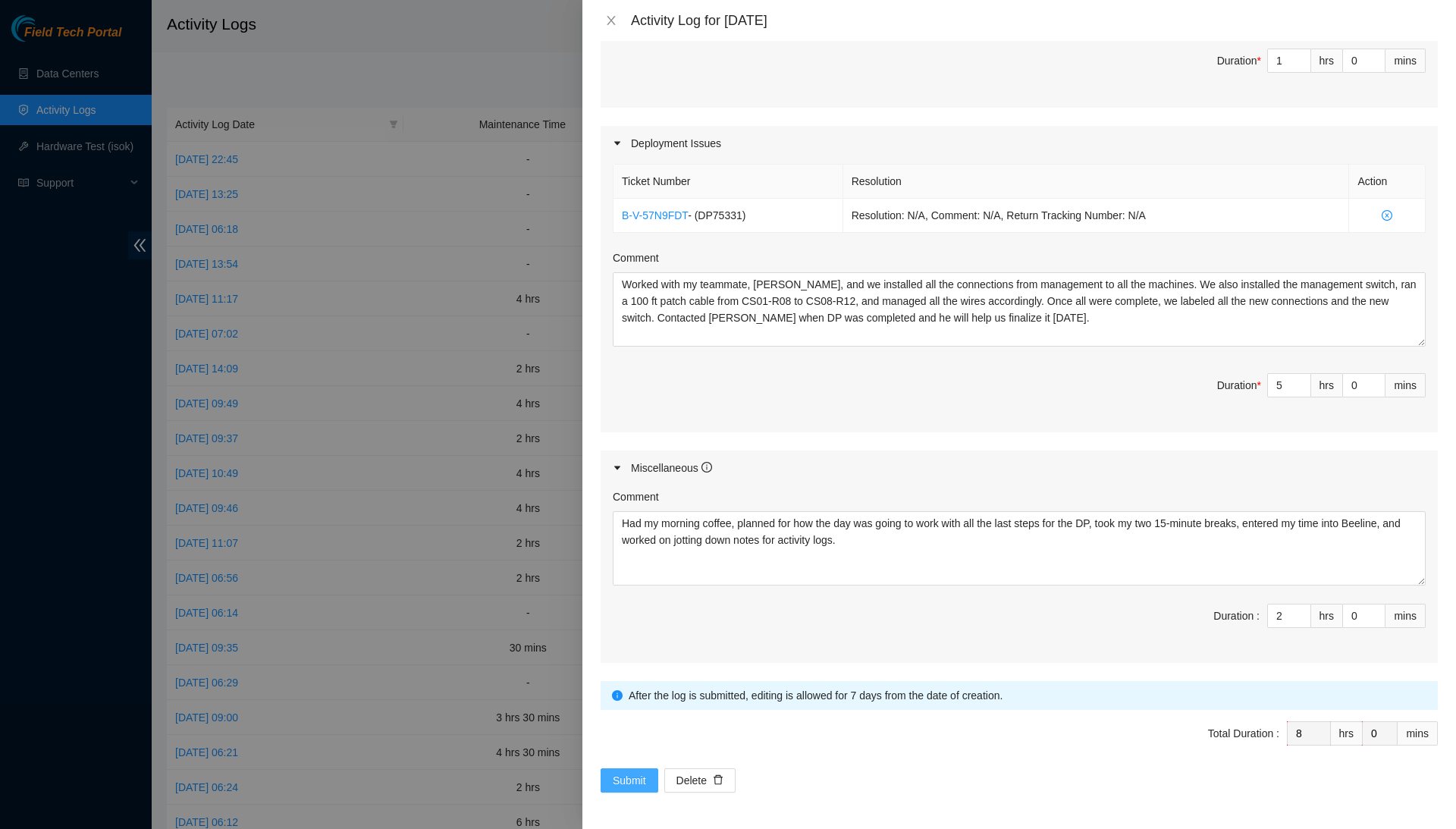
click at [650, 779] on button "Submit" at bounding box center [630, 780] width 58 height 24
